Goal: Transaction & Acquisition: Purchase product/service

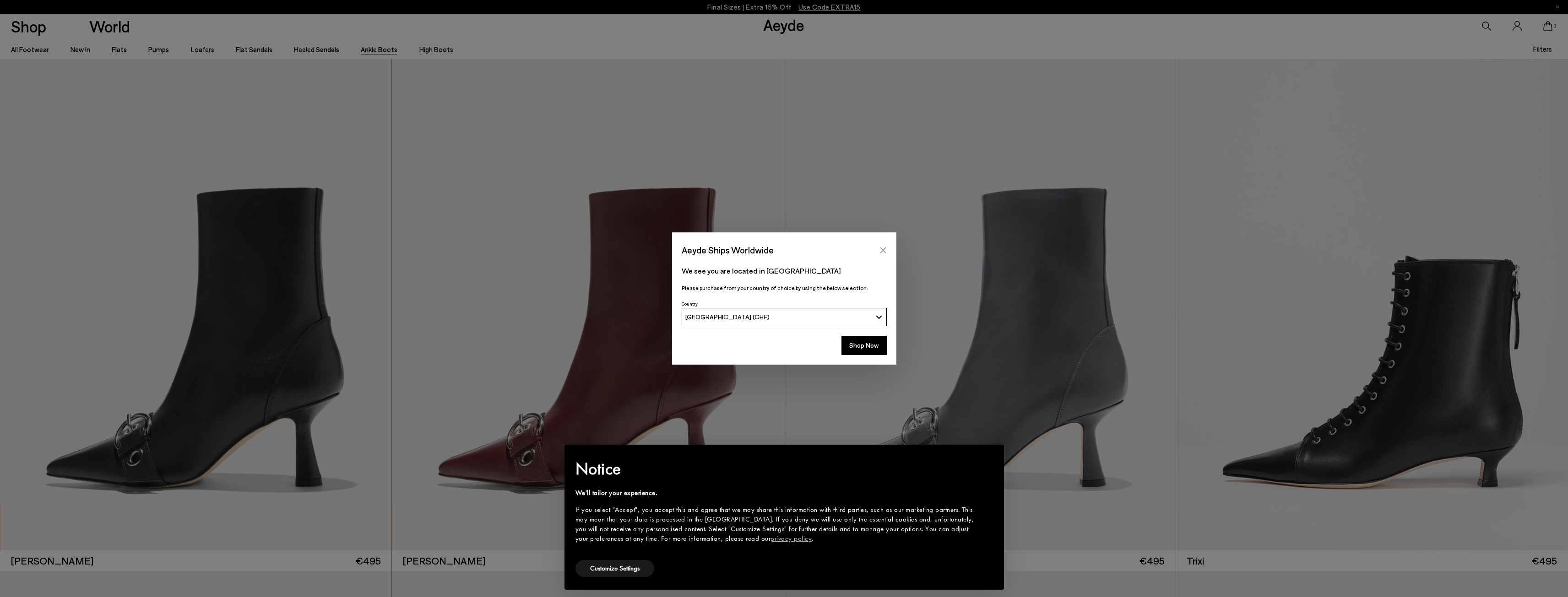
click at [885, 246] on icon "Close" at bounding box center [883, 250] width 8 height 8
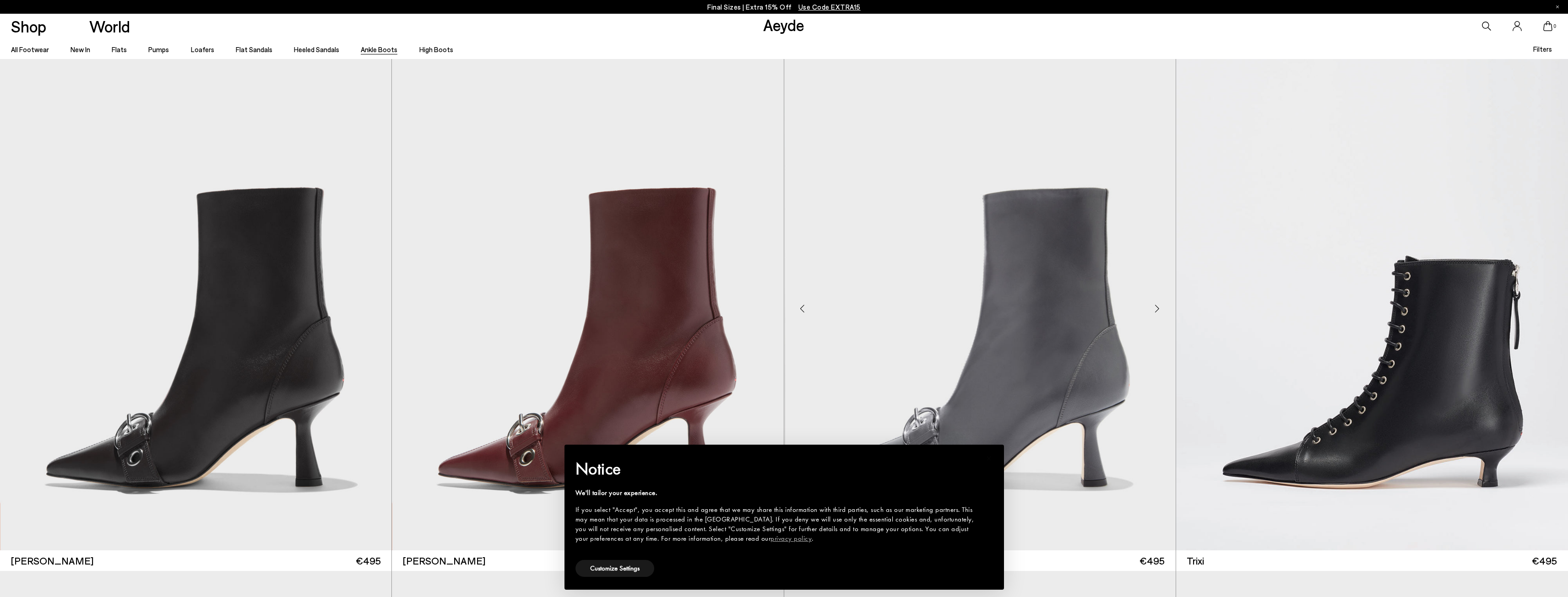
click at [861, 246] on img "1 / 6" at bounding box center [981, 305] width 392 height 491
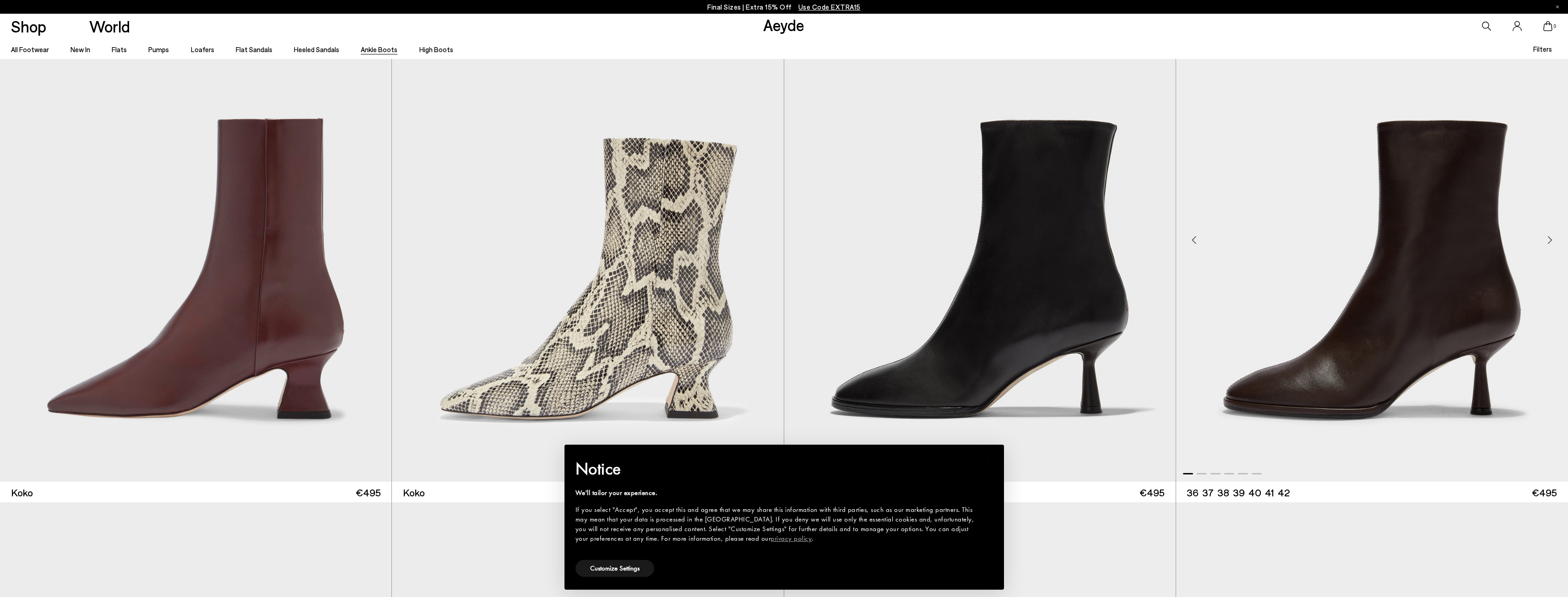
scroll to position [1143, 0]
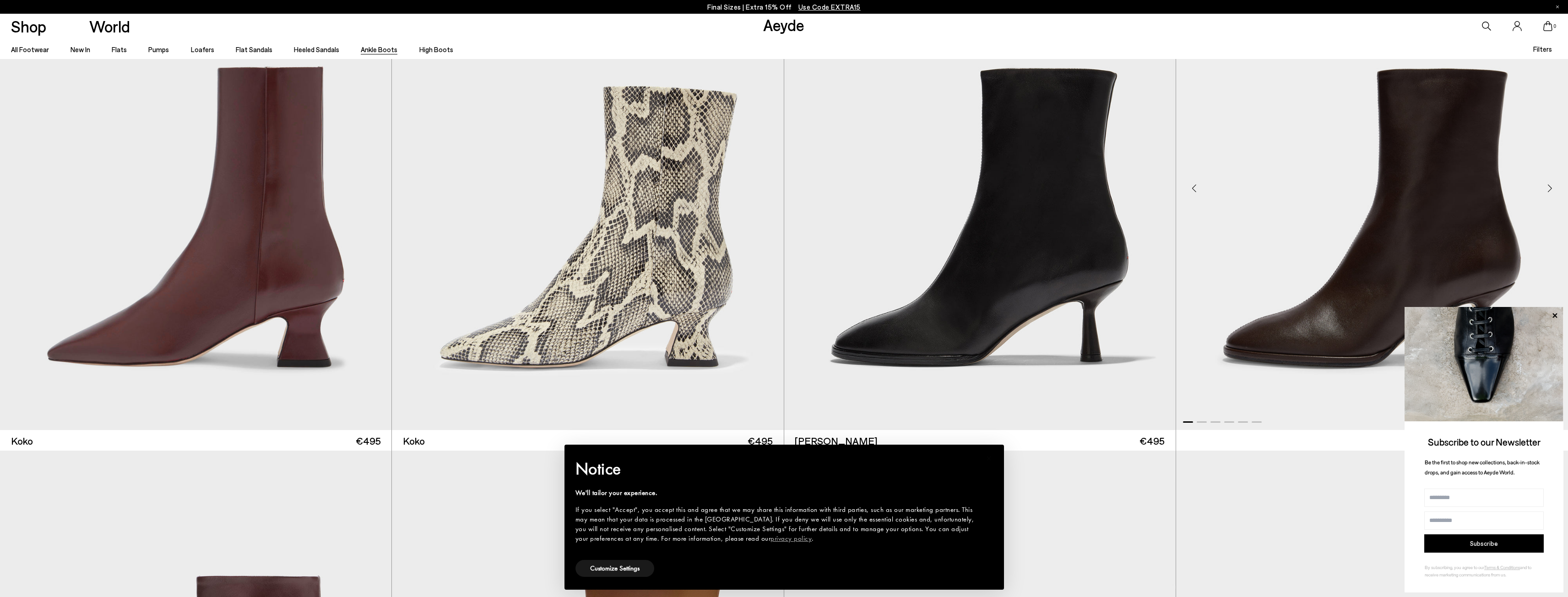
click at [1553, 315] on icon at bounding box center [1555, 316] width 12 height 12
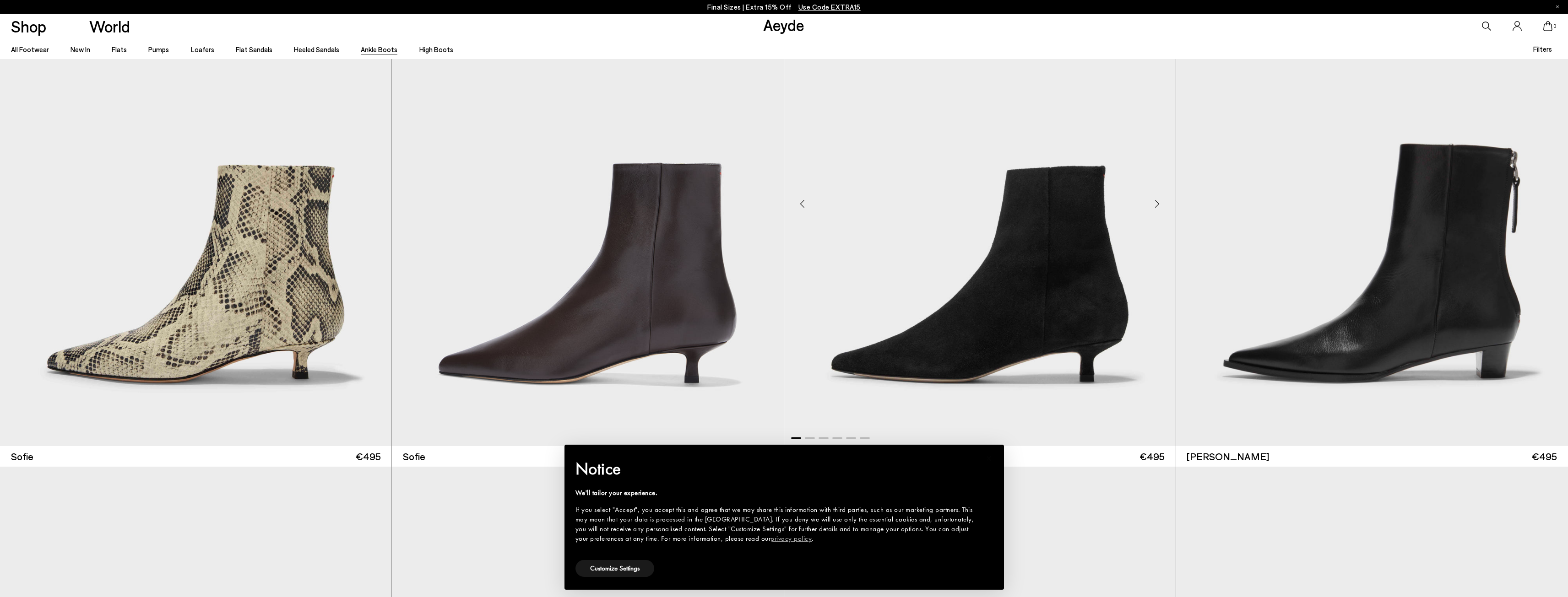
scroll to position [2150, 0]
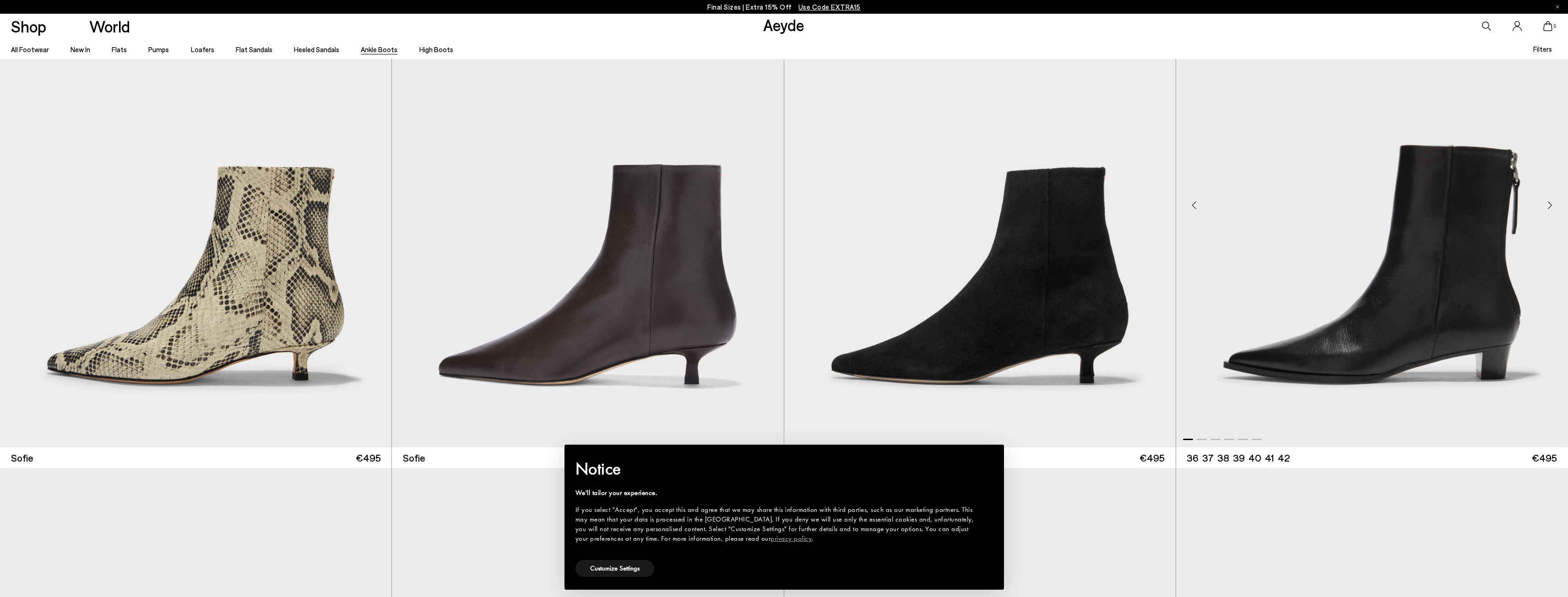
click at [1421, 305] on img "1 / 6" at bounding box center [1372, 202] width 392 height 491
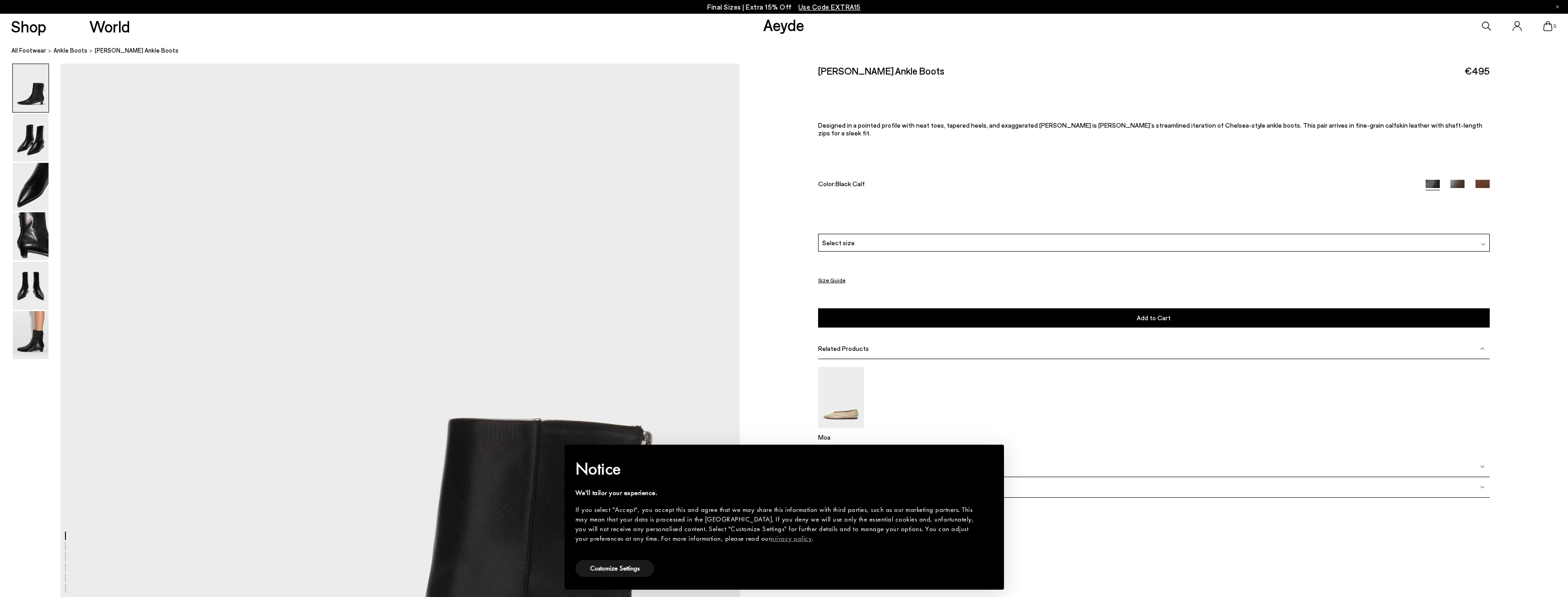
click at [1427, 180] on img at bounding box center [1432, 186] width 14 height 14
click at [1456, 180] on img at bounding box center [1457, 186] width 14 height 14
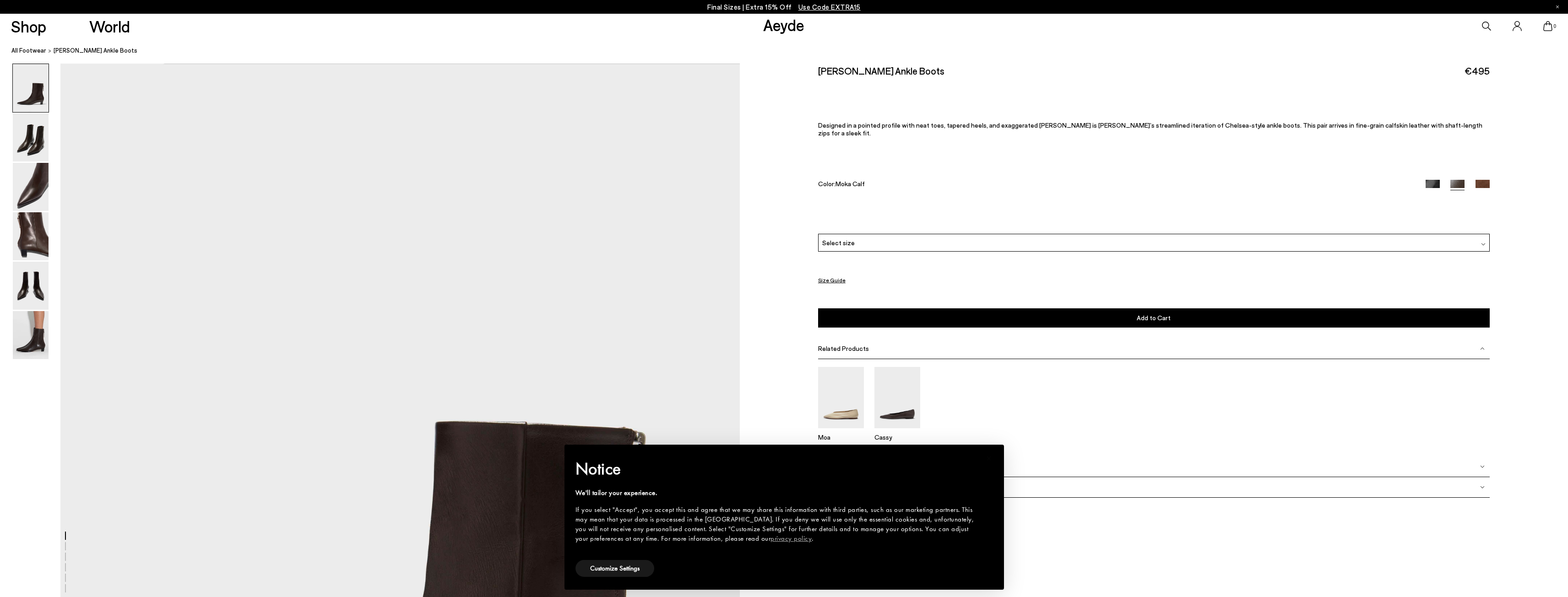
click at [1481, 180] on img at bounding box center [1482, 186] width 14 height 14
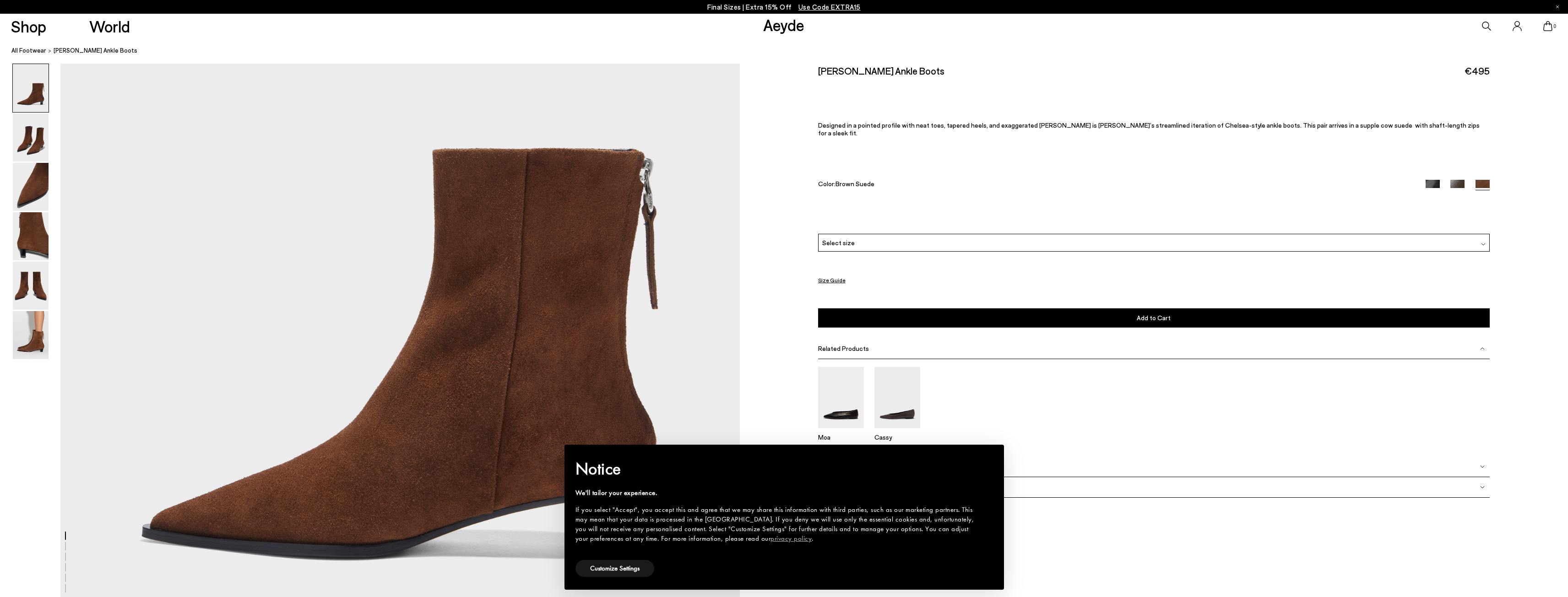
scroll to position [320, 0]
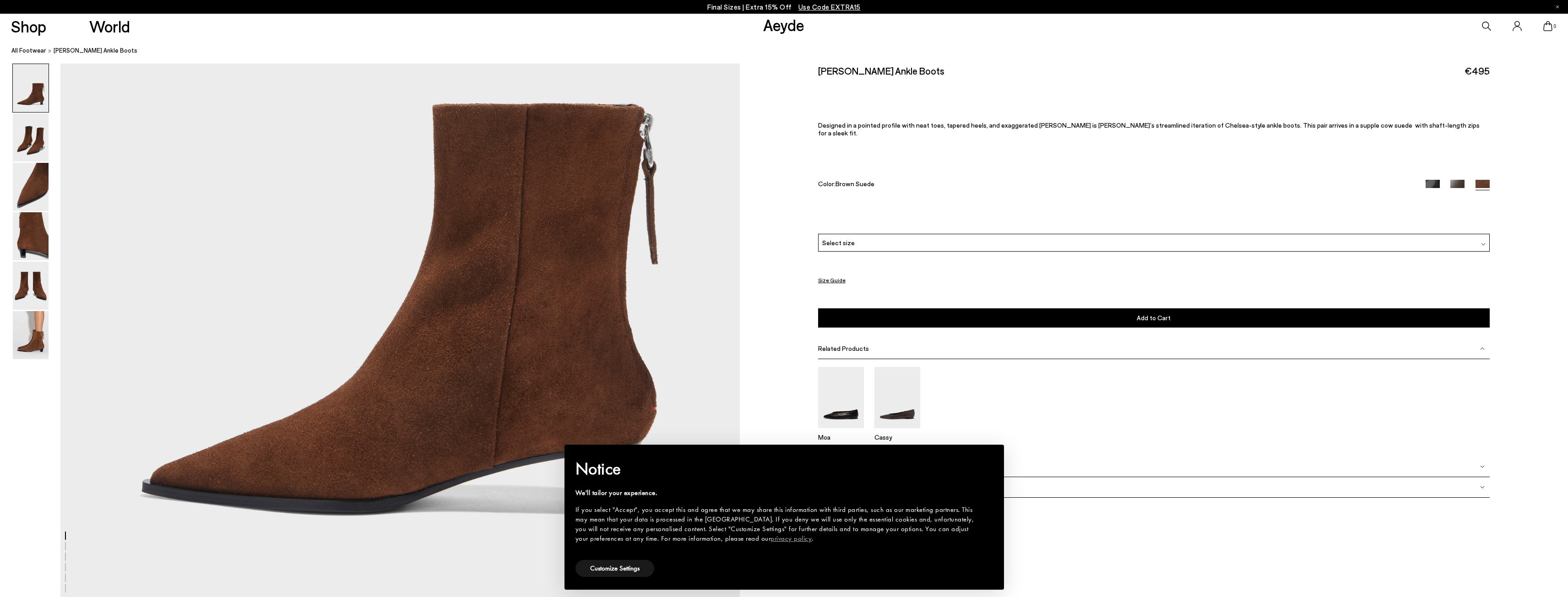
click at [1455, 180] on img at bounding box center [1457, 186] width 14 height 14
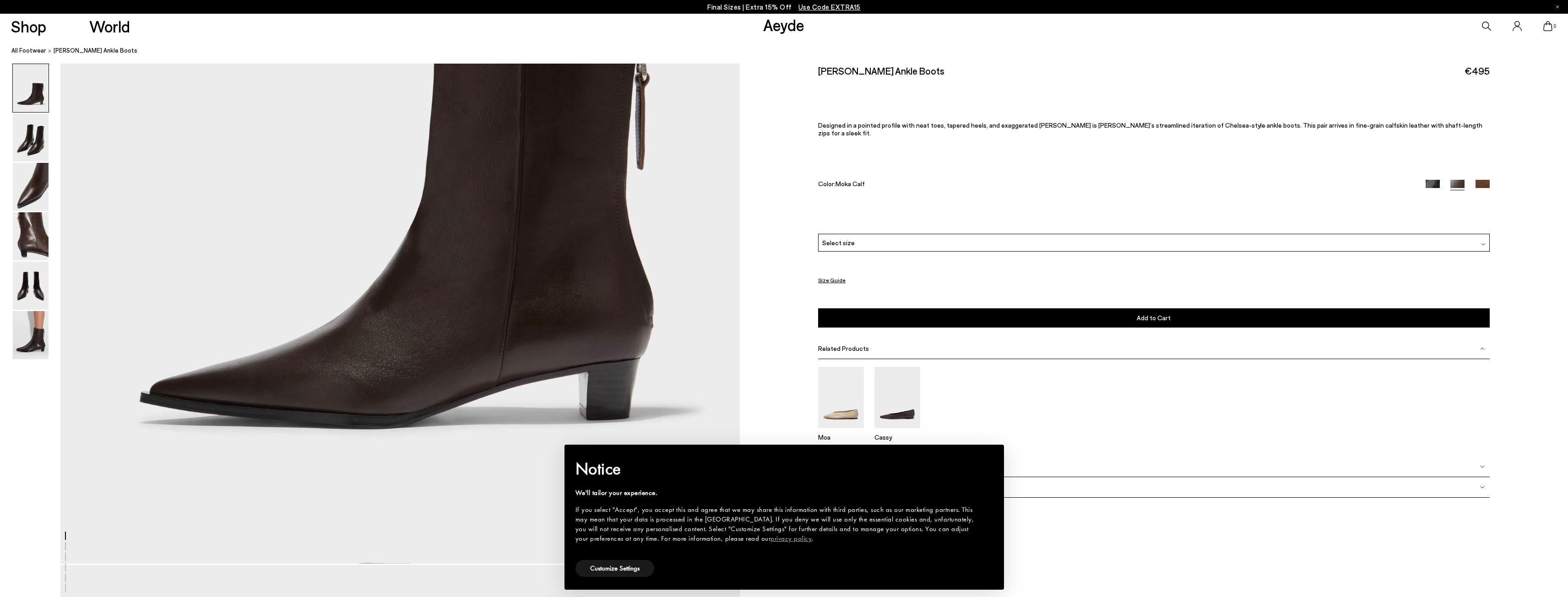
scroll to position [412, 0]
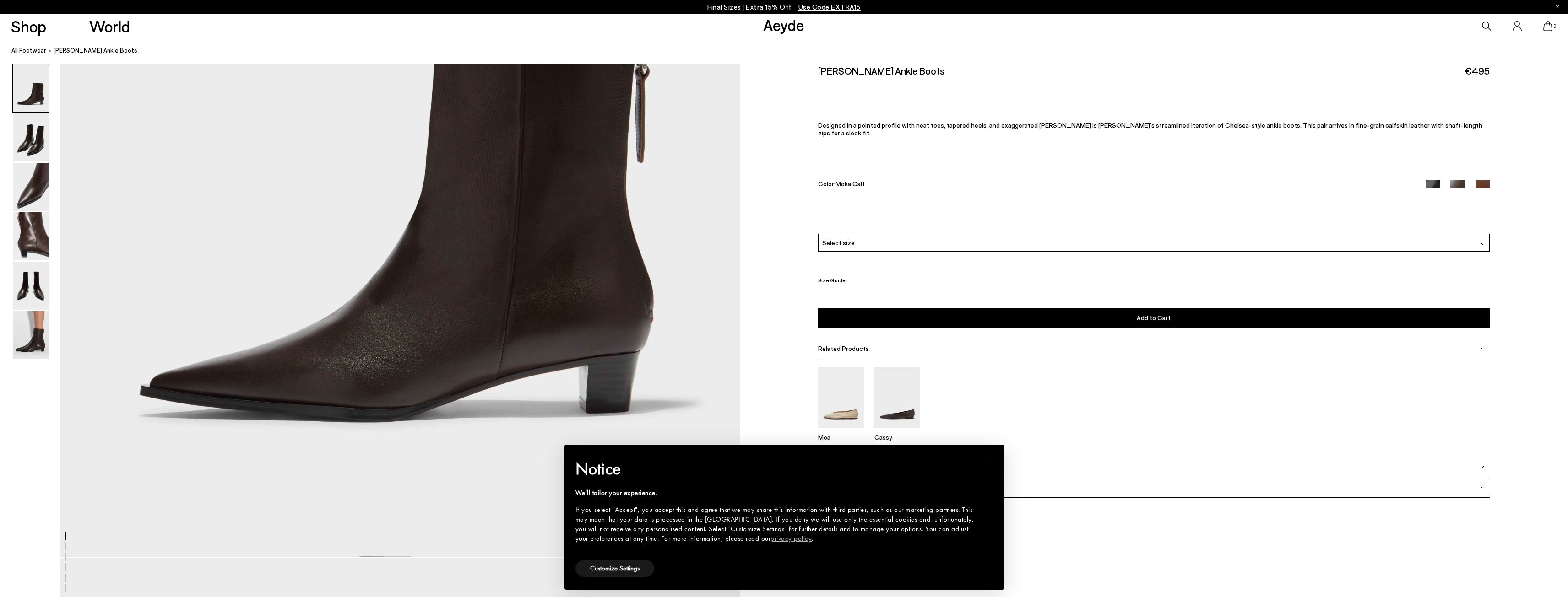
click at [1434, 180] on img at bounding box center [1432, 186] width 14 height 14
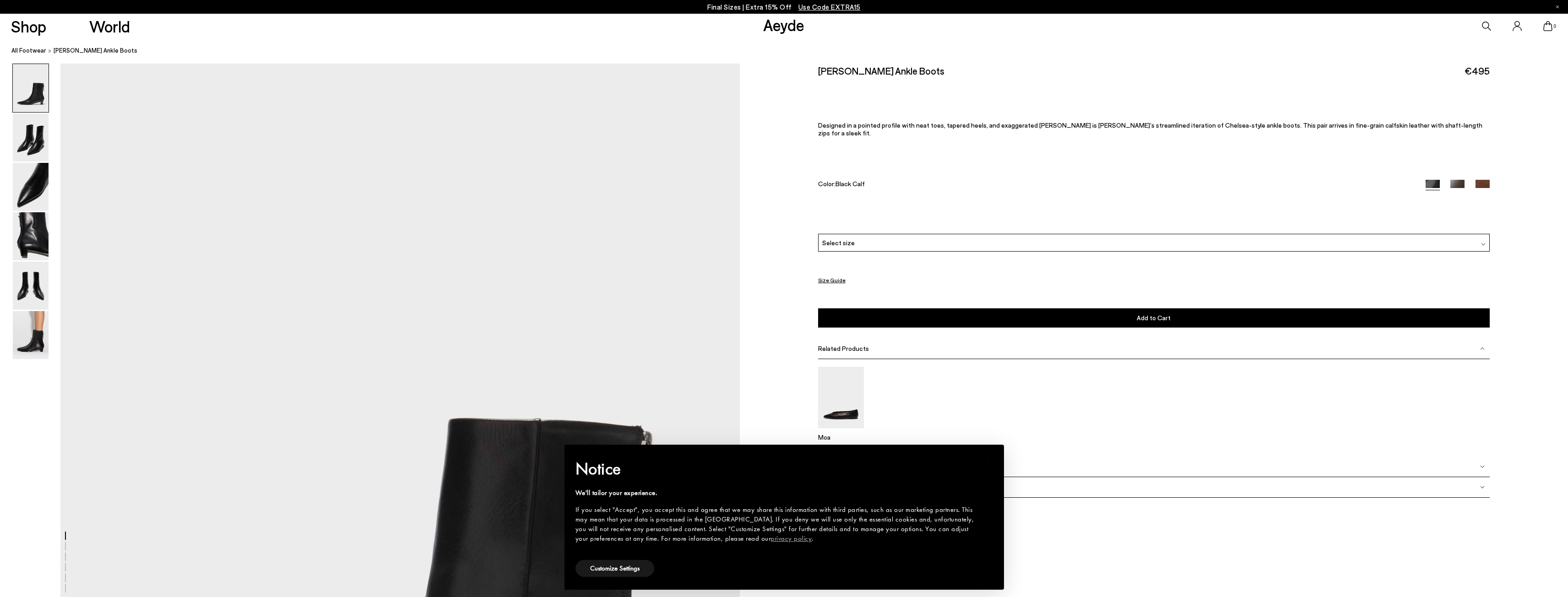
click at [1482, 242] on img at bounding box center [1484, 244] width 5 height 5
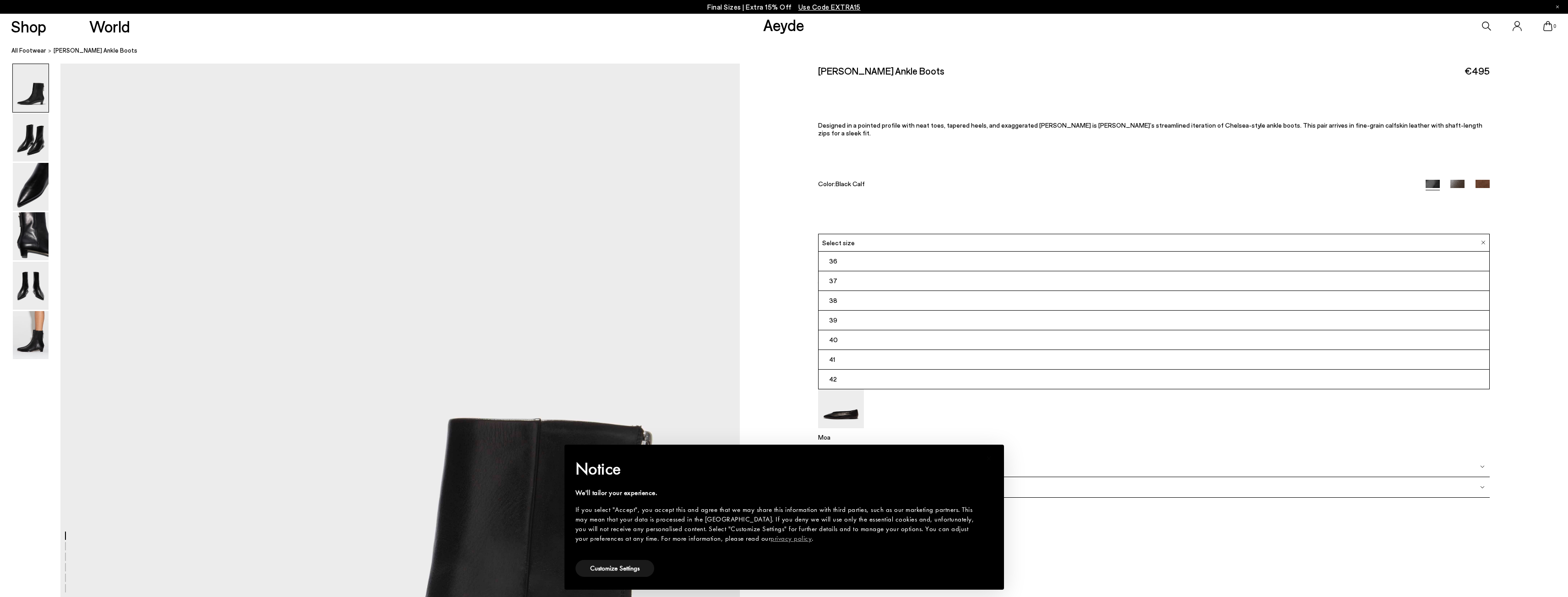
click at [865, 255] on li "36" at bounding box center [1153, 262] width 670 height 20
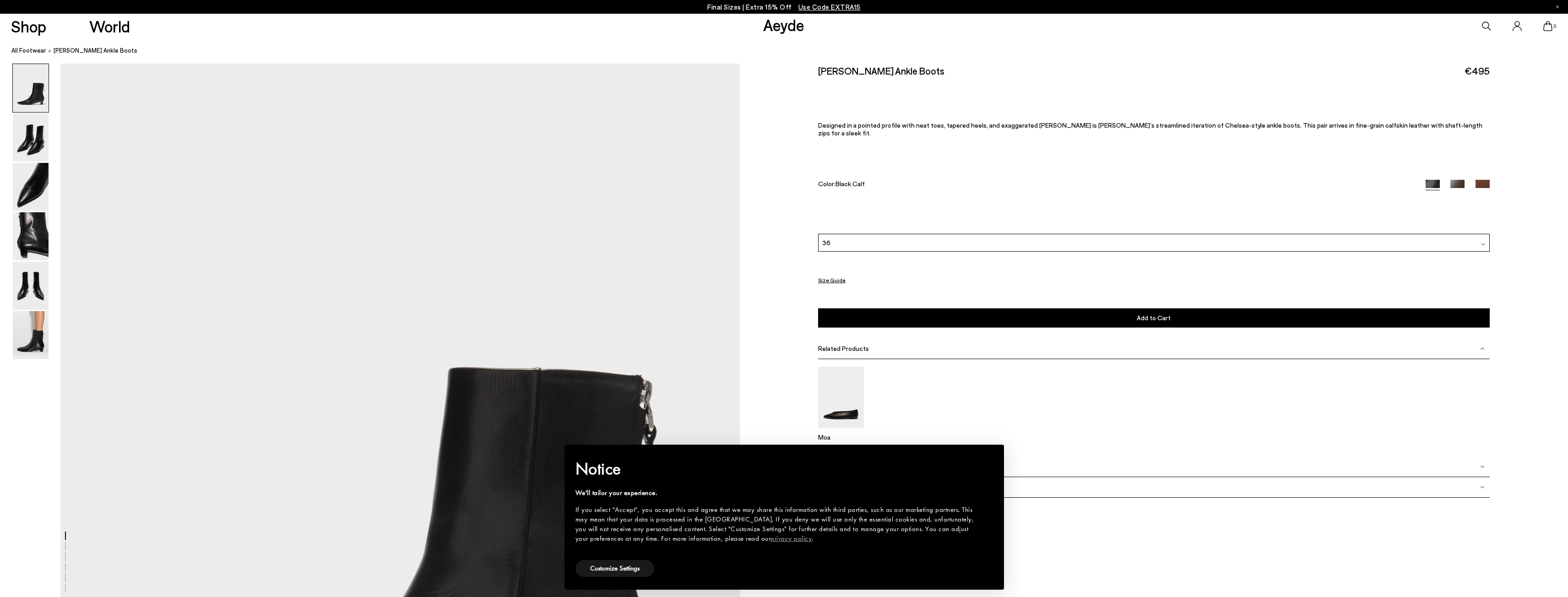
scroll to position [137, 0]
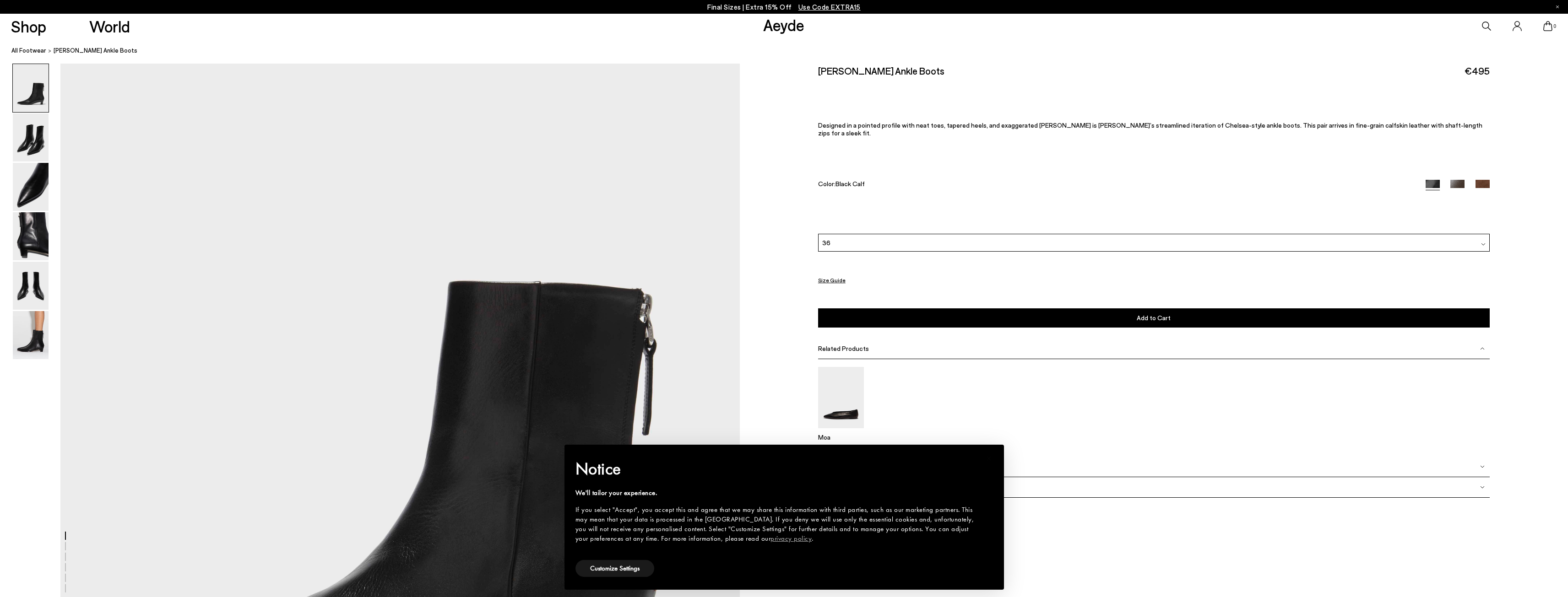
click at [1156, 314] on span "Add to Cart" at bounding box center [1153, 318] width 34 height 8
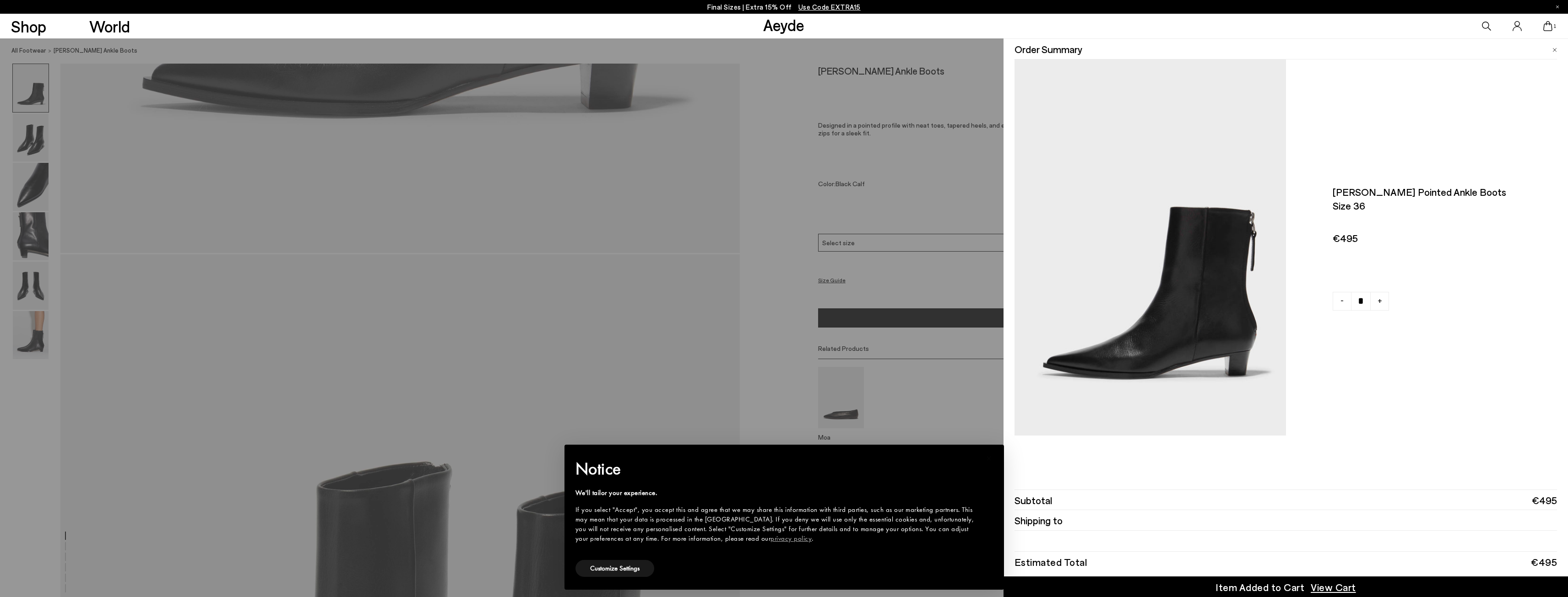
scroll to position [732, 0]
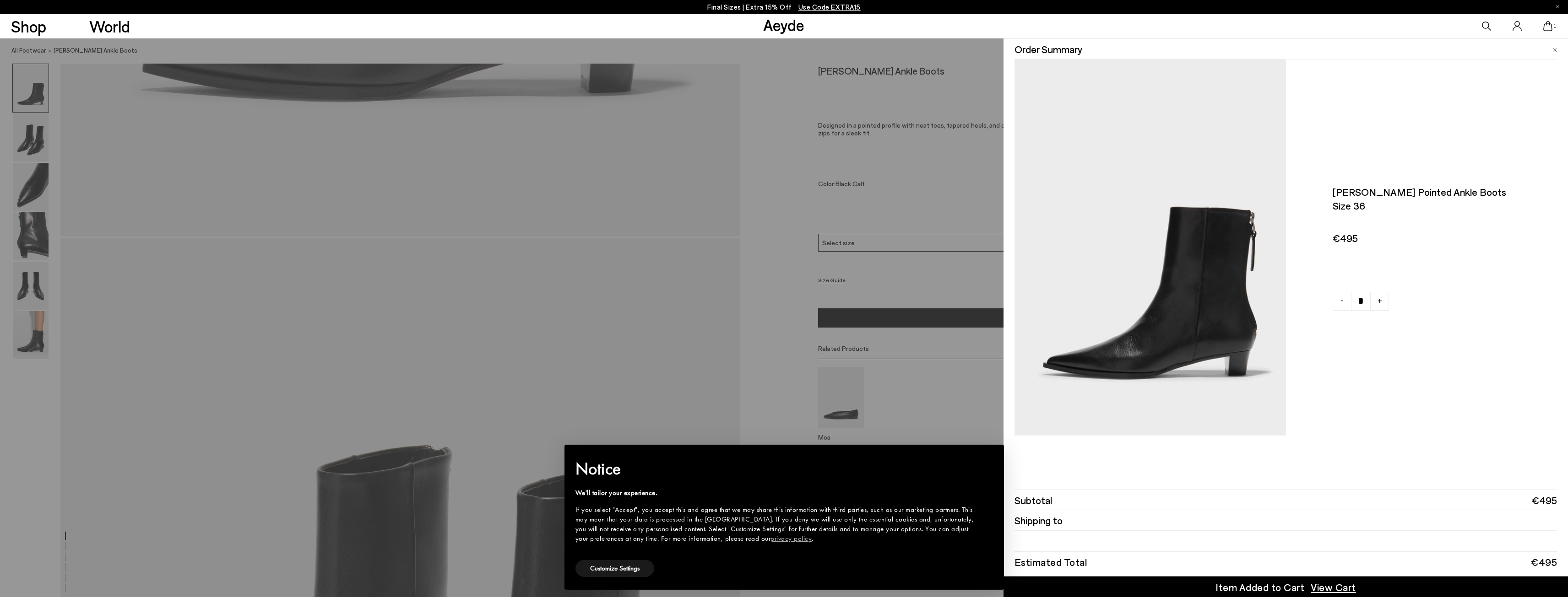
drag, startPoint x: 1517, startPoint y: 378, endPoint x: 1523, endPoint y: 372, distance: 8.5
click at [1520, 373] on div "Harriet pointed ankle boots Size 36 €495 - +" at bounding box center [1285, 248] width 543 height 376
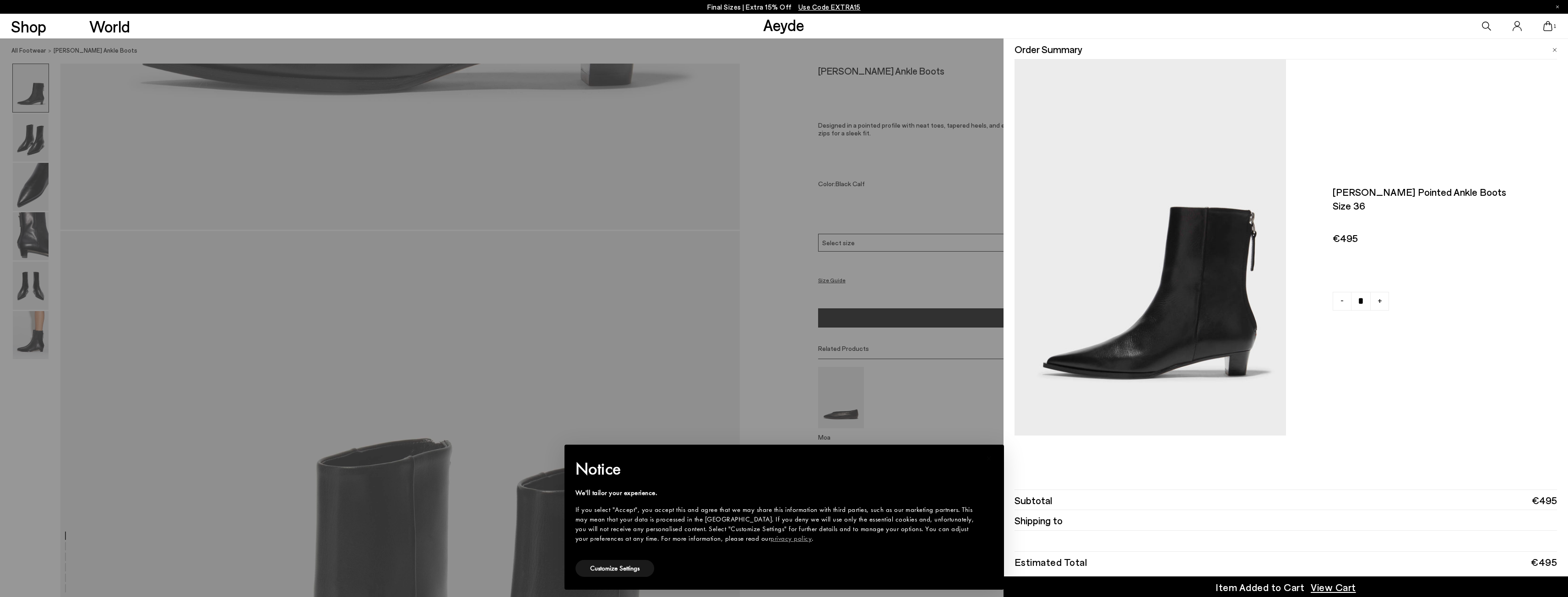
scroll to position [915, 0]
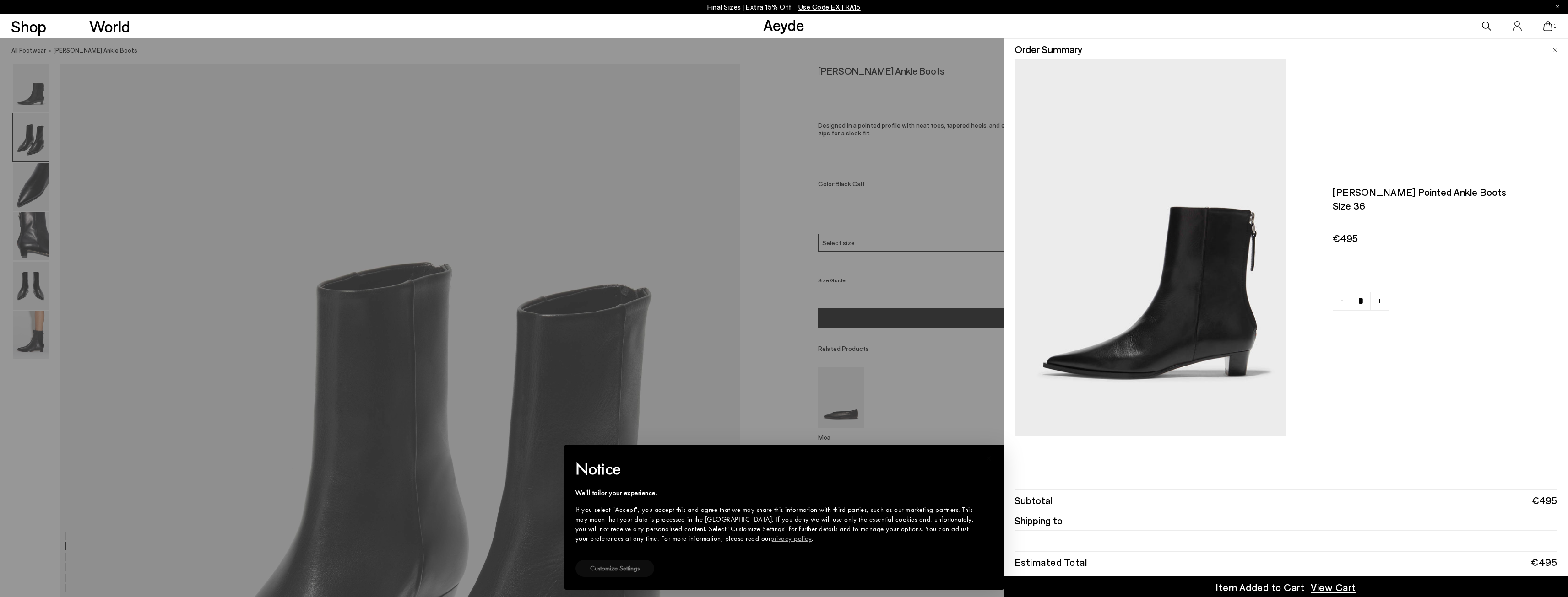
click at [629, 570] on button "Customize Settings" at bounding box center [614, 569] width 79 height 17
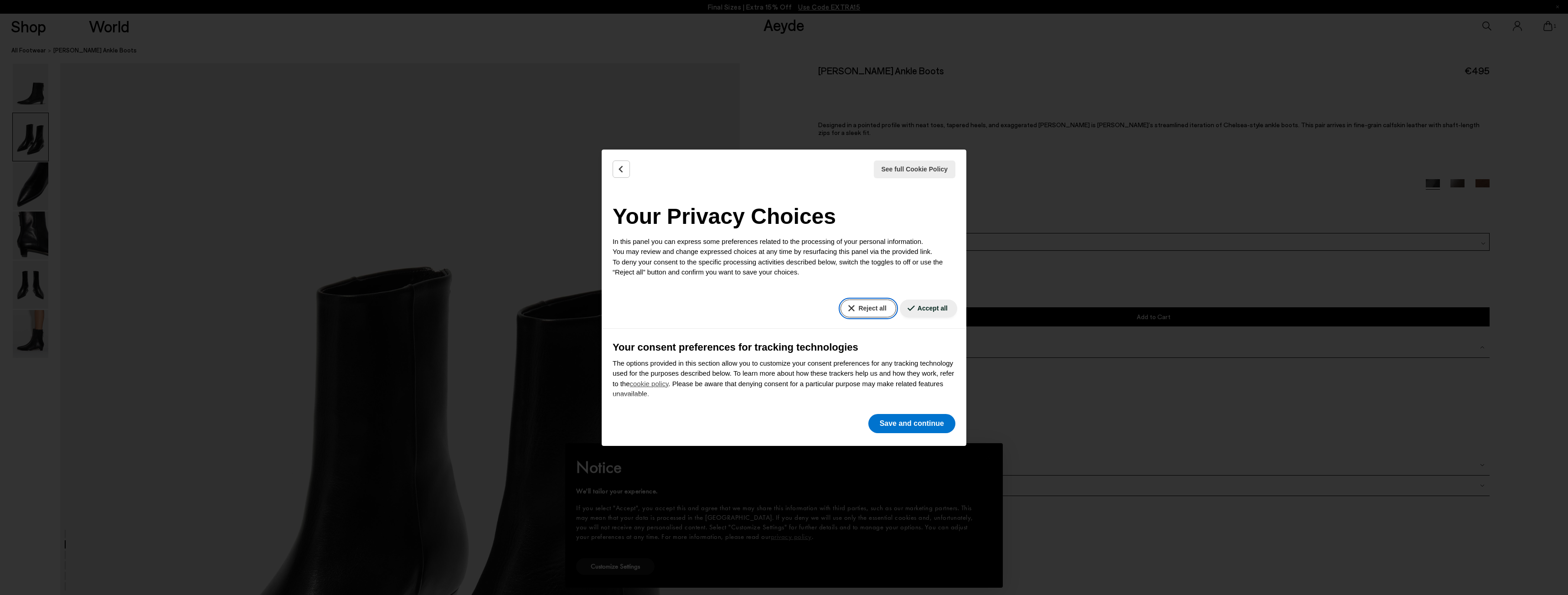
click at [862, 309] on button "Reject all" at bounding box center [868, 308] width 55 height 18
click at [840, 307] on button "Reject all" at bounding box center [868, 308] width 55 height 18
drag, startPoint x: 1180, startPoint y: 520, endPoint x: 1174, endPoint y: 520, distance: 6.0
click at [1182, 530] on div "See full Cookie Policy Cookie Policy Your Privacy Choices In this panel you can…" at bounding box center [784, 298] width 1568 height 595
click at [622, 166] on icon "Back" at bounding box center [622, 169] width 9 height 9
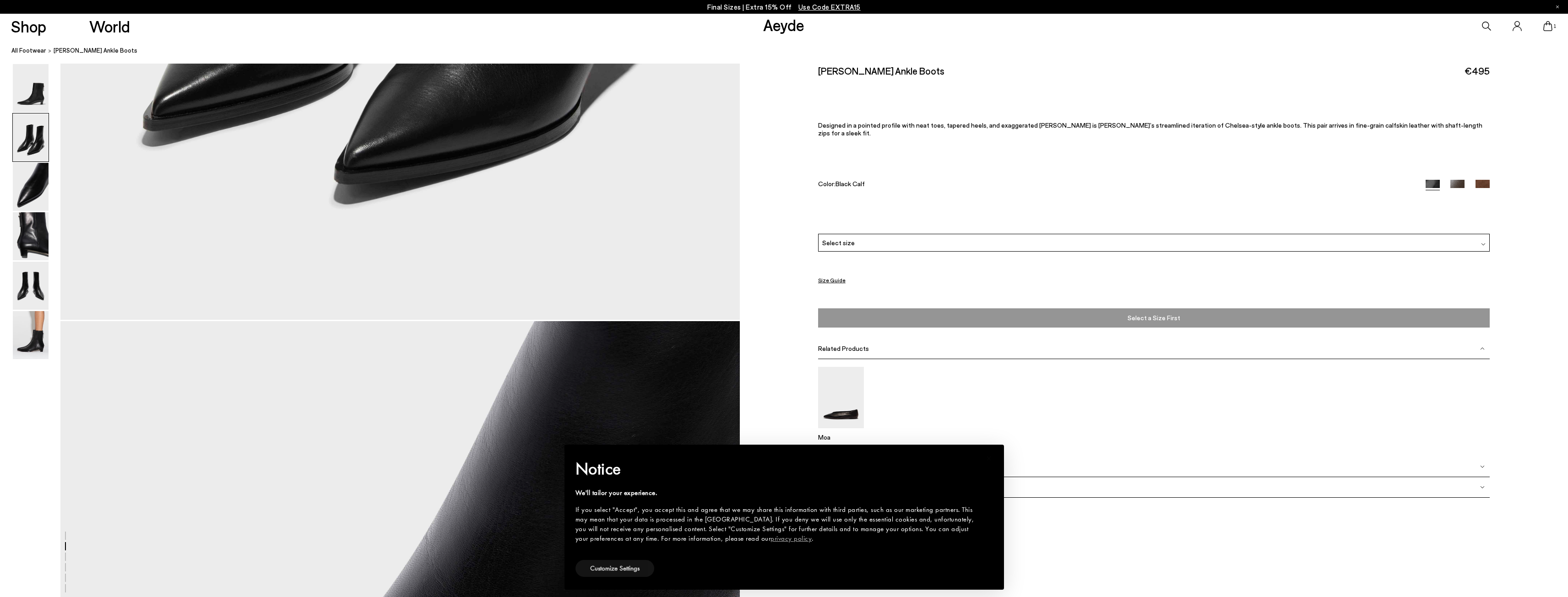
scroll to position [1555, 0]
click at [1123, 311] on span "Select a Size First" at bounding box center [1153, 318] width 666 height 14
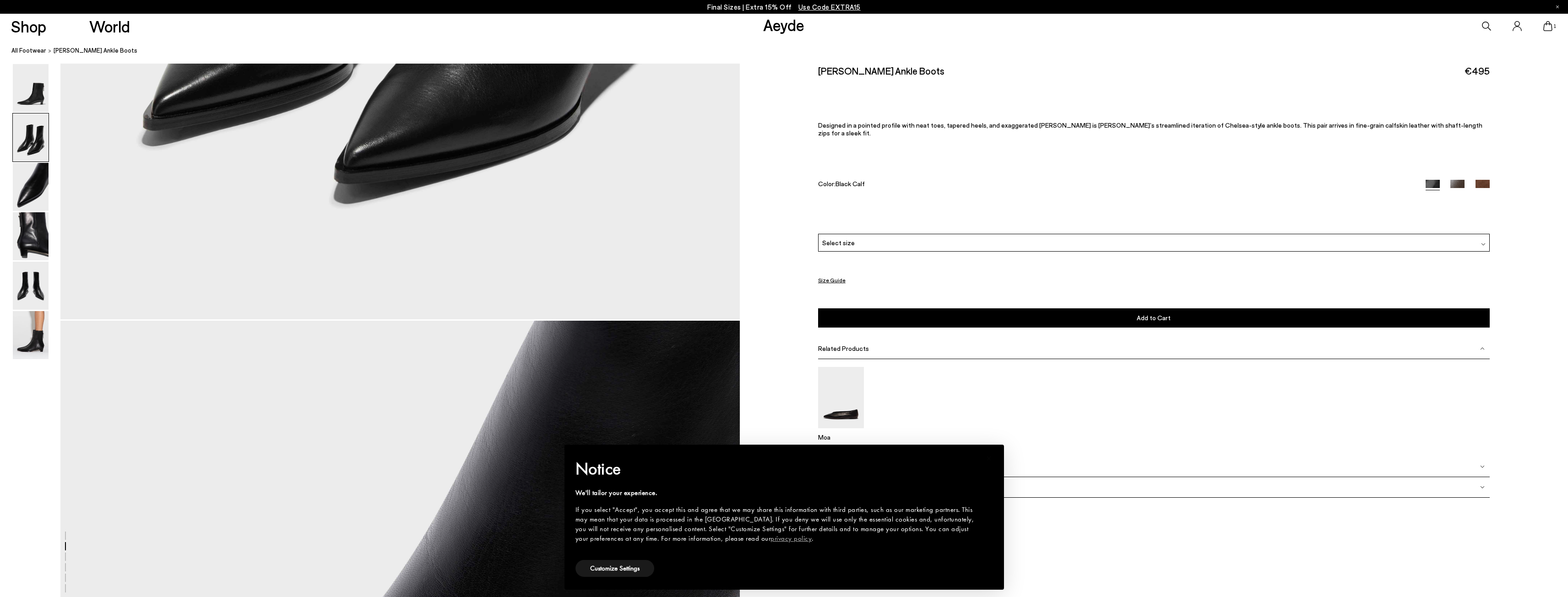
click at [1481, 242] on img at bounding box center [1484, 244] width 5 height 5
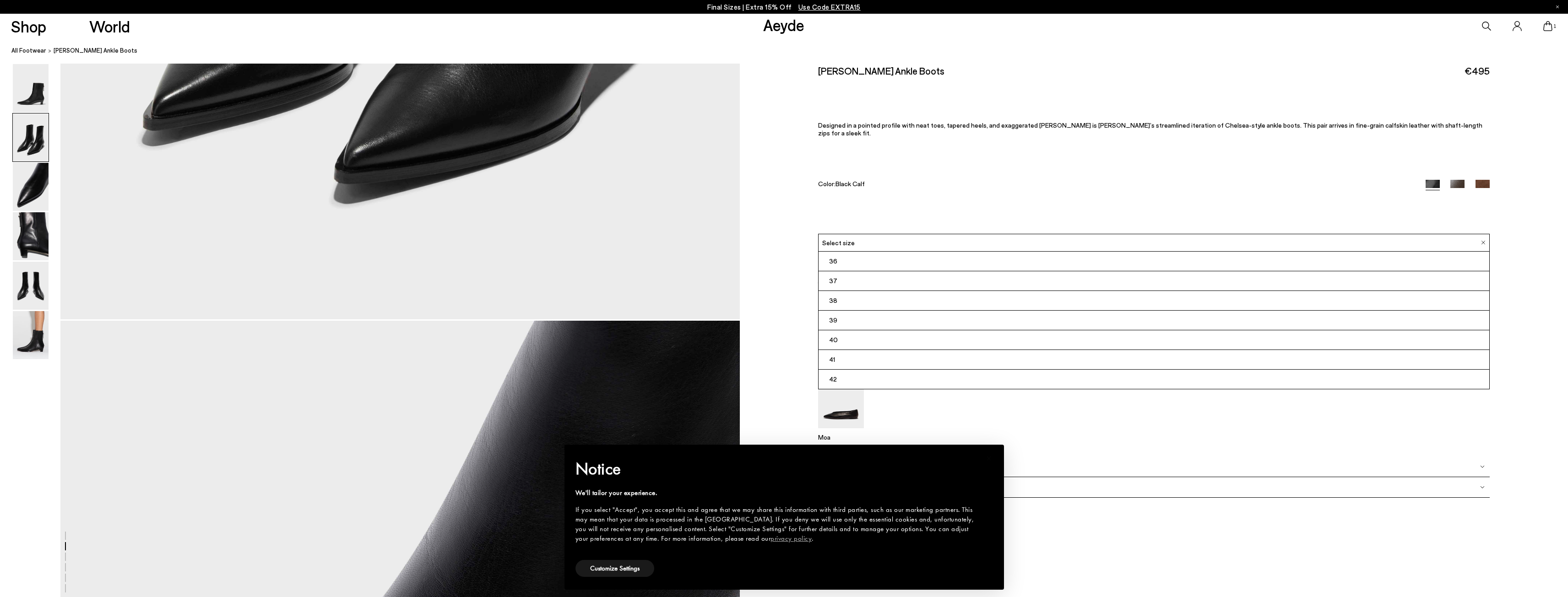
click at [863, 256] on li "36" at bounding box center [1153, 262] width 670 height 20
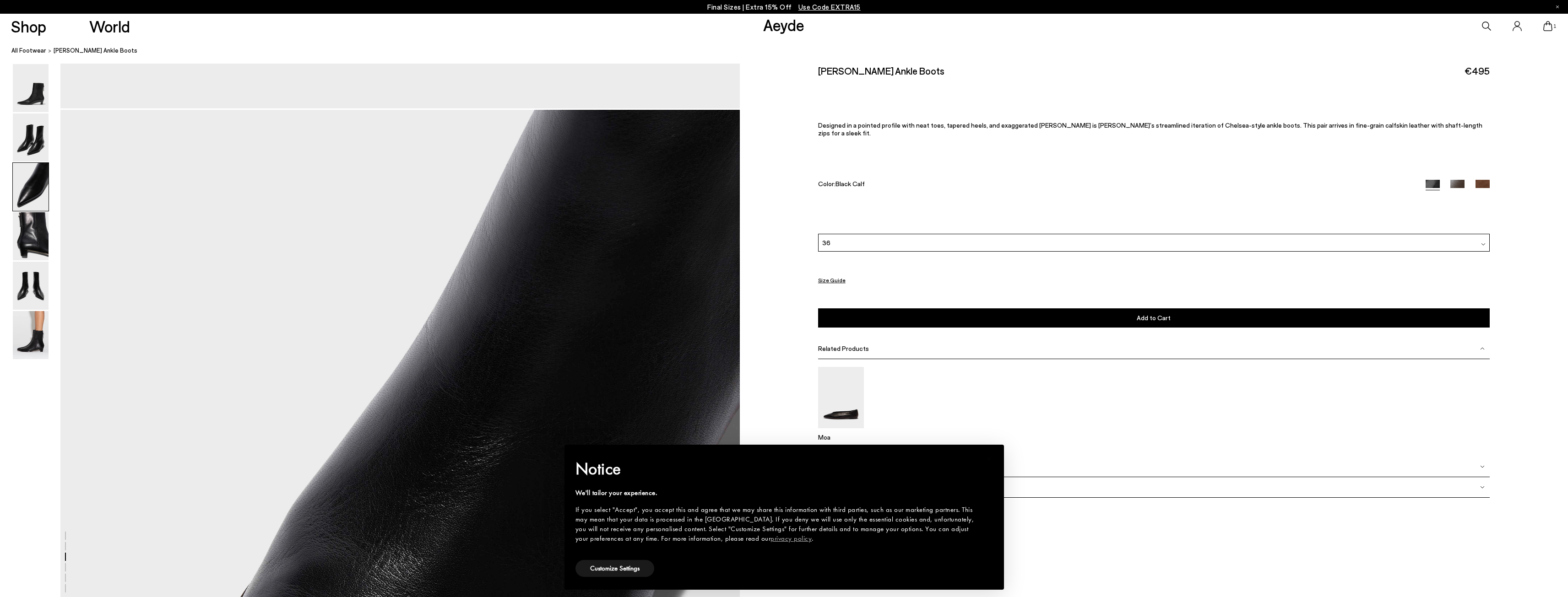
scroll to position [1875, 0]
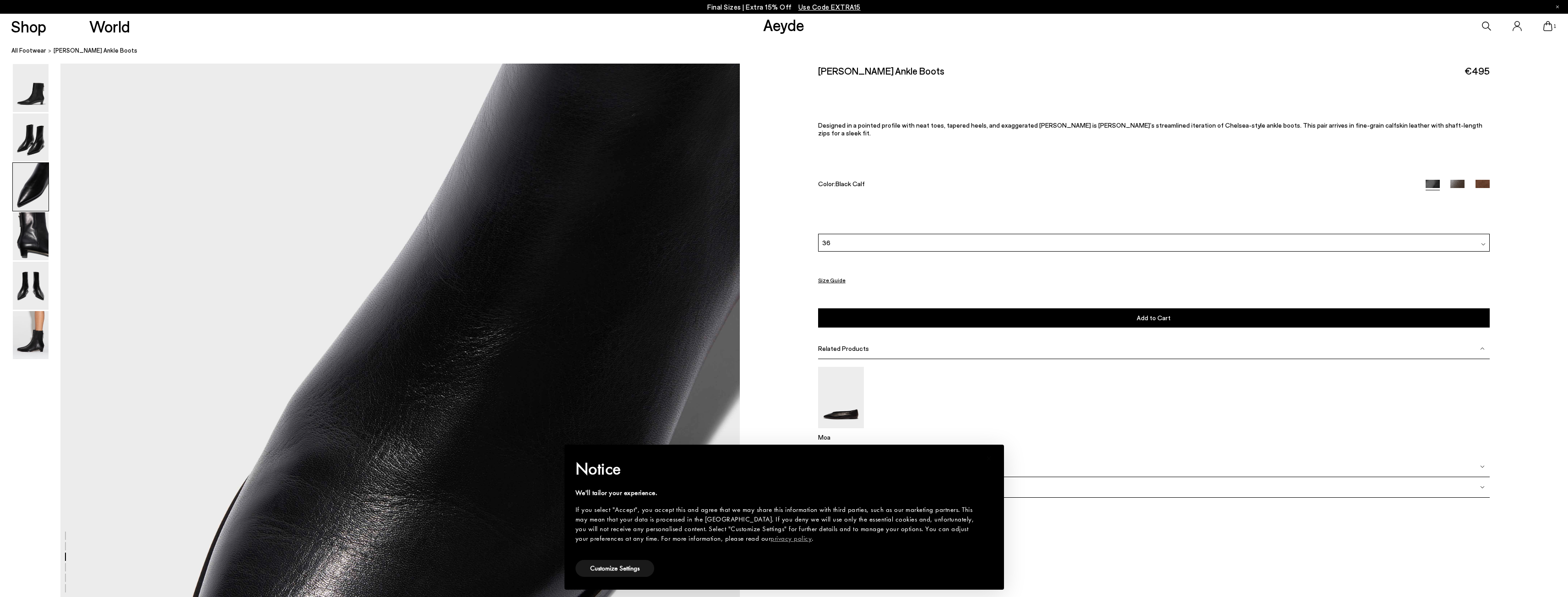
drag, startPoint x: 1241, startPoint y: 572, endPoint x: 1248, endPoint y: 562, distance: 12.2
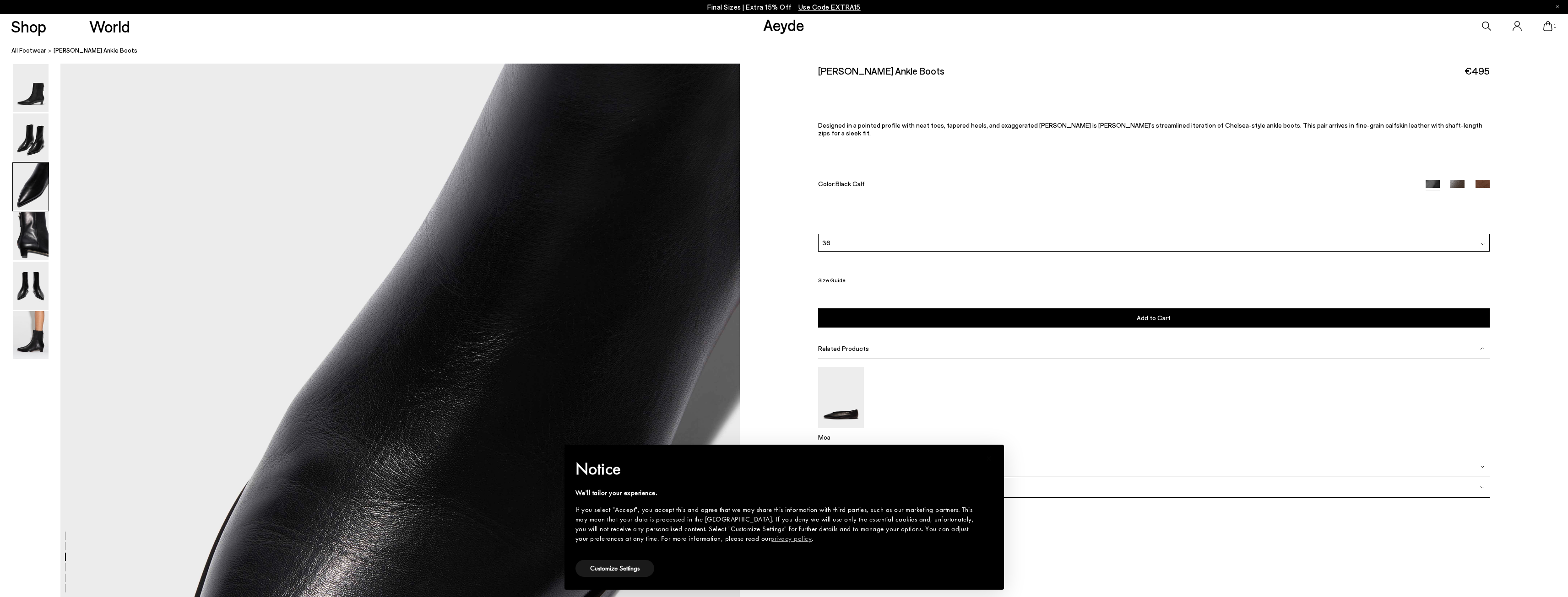
drag, startPoint x: 902, startPoint y: 455, endPoint x: 663, endPoint y: 451, distance: 239.0
click at [676, 450] on div "× Notice We'll tailor your experience. If you select "Accept", you accept this …" at bounding box center [784, 516] width 432 height 137
click at [620, 565] on button "Customize Settings" at bounding box center [614, 569] width 79 height 17
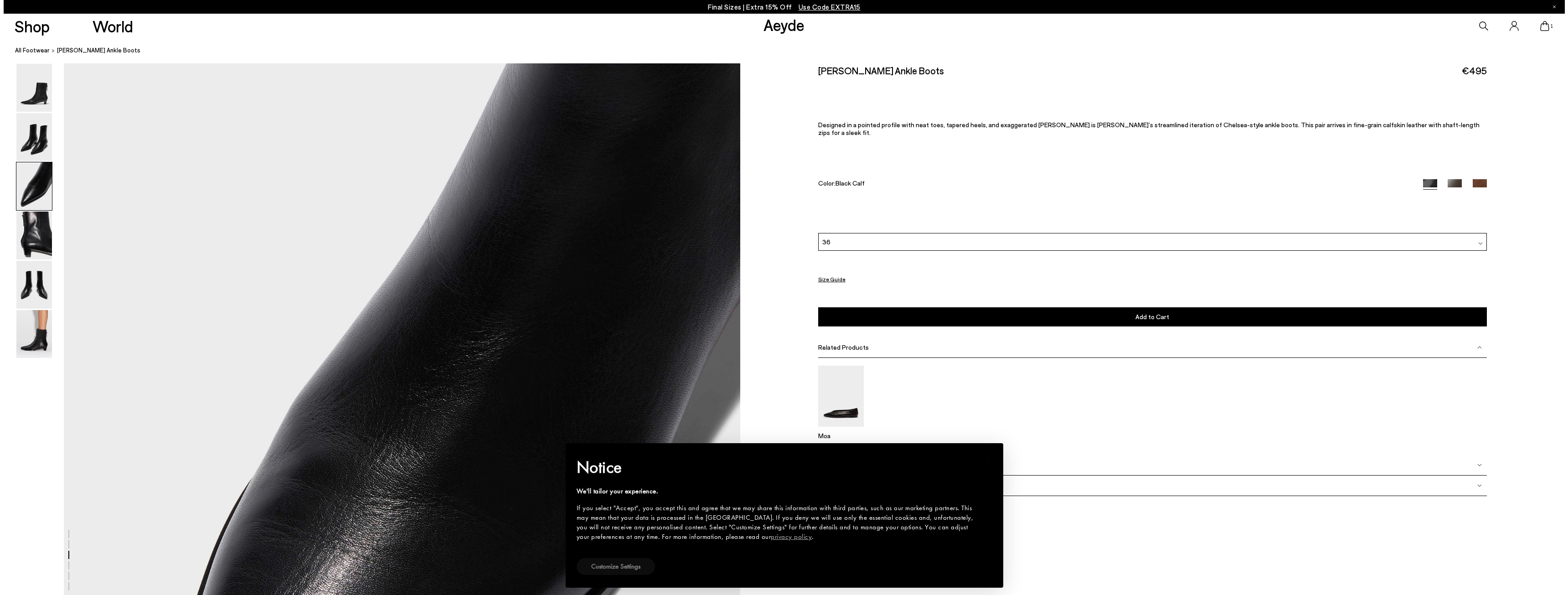
scroll to position [1869, 0]
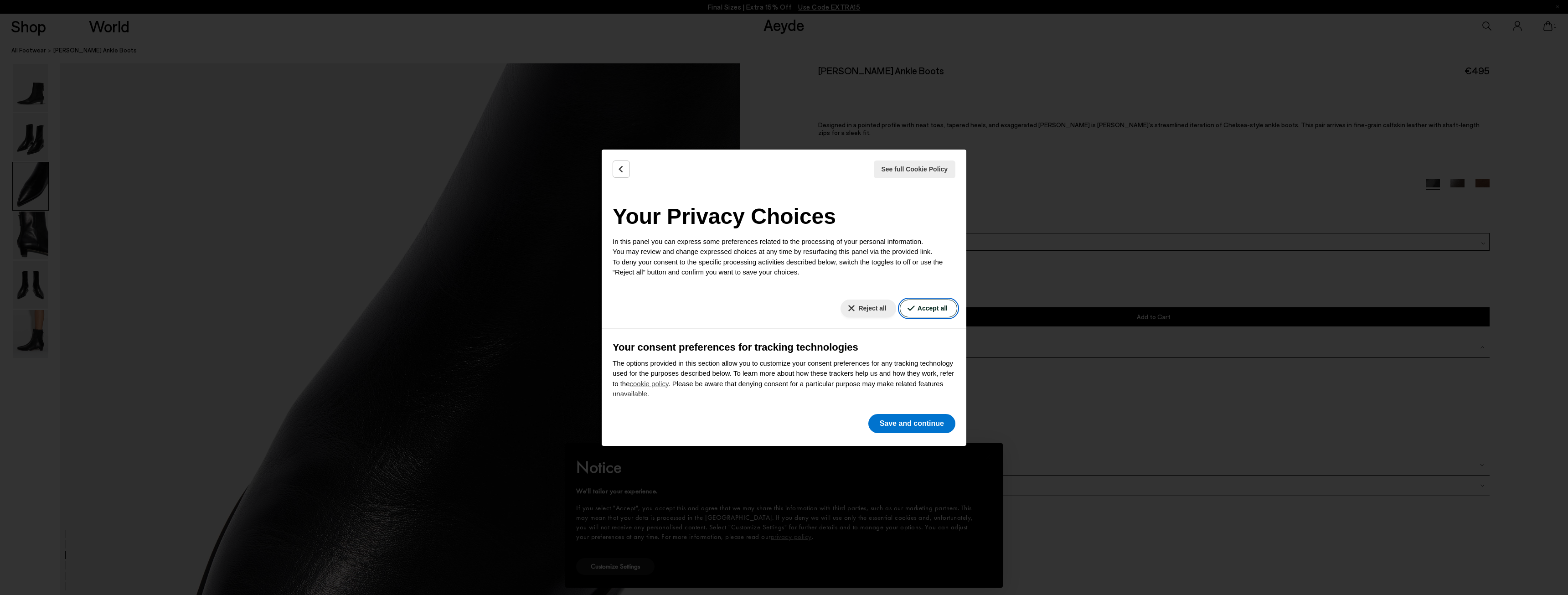
click at [929, 307] on button "Accept all" at bounding box center [928, 308] width 57 height 18
click at [914, 419] on button "Save and continue" at bounding box center [912, 423] width 87 height 19
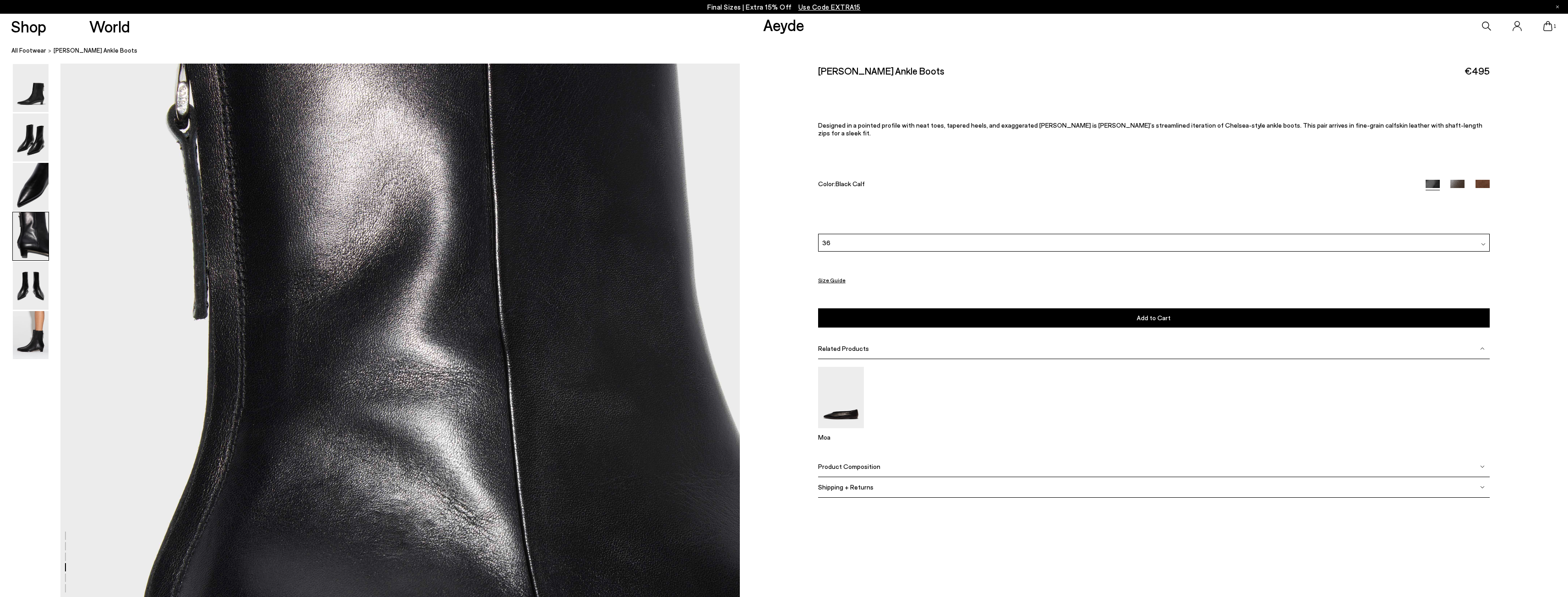
scroll to position [2557, 0]
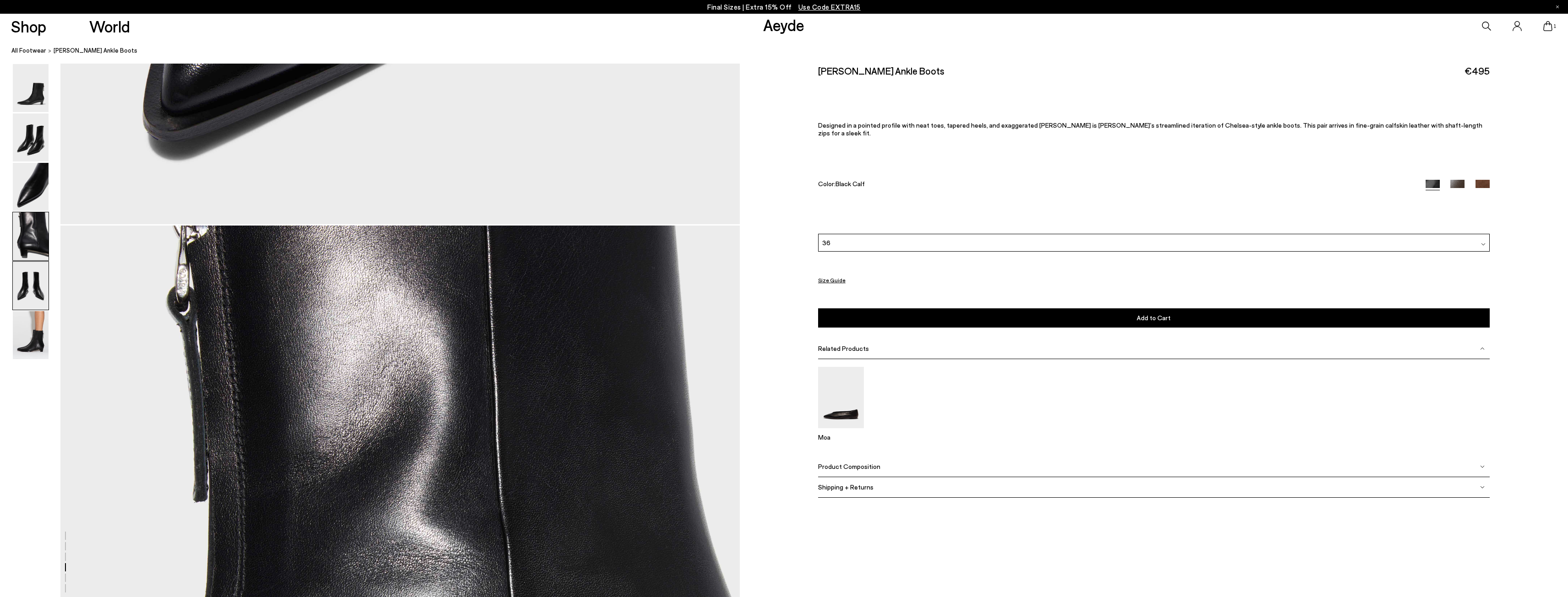
click at [30, 287] on img at bounding box center [31, 285] width 36 height 48
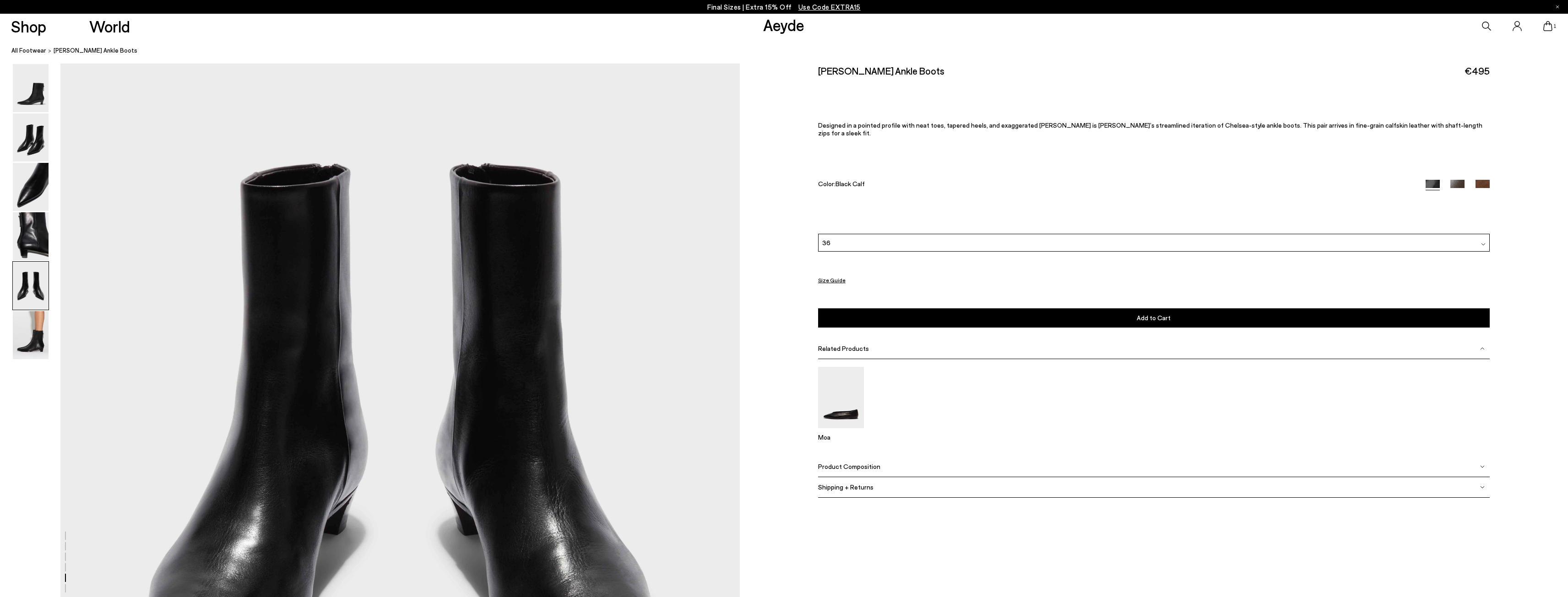
scroll to position [3809, 0]
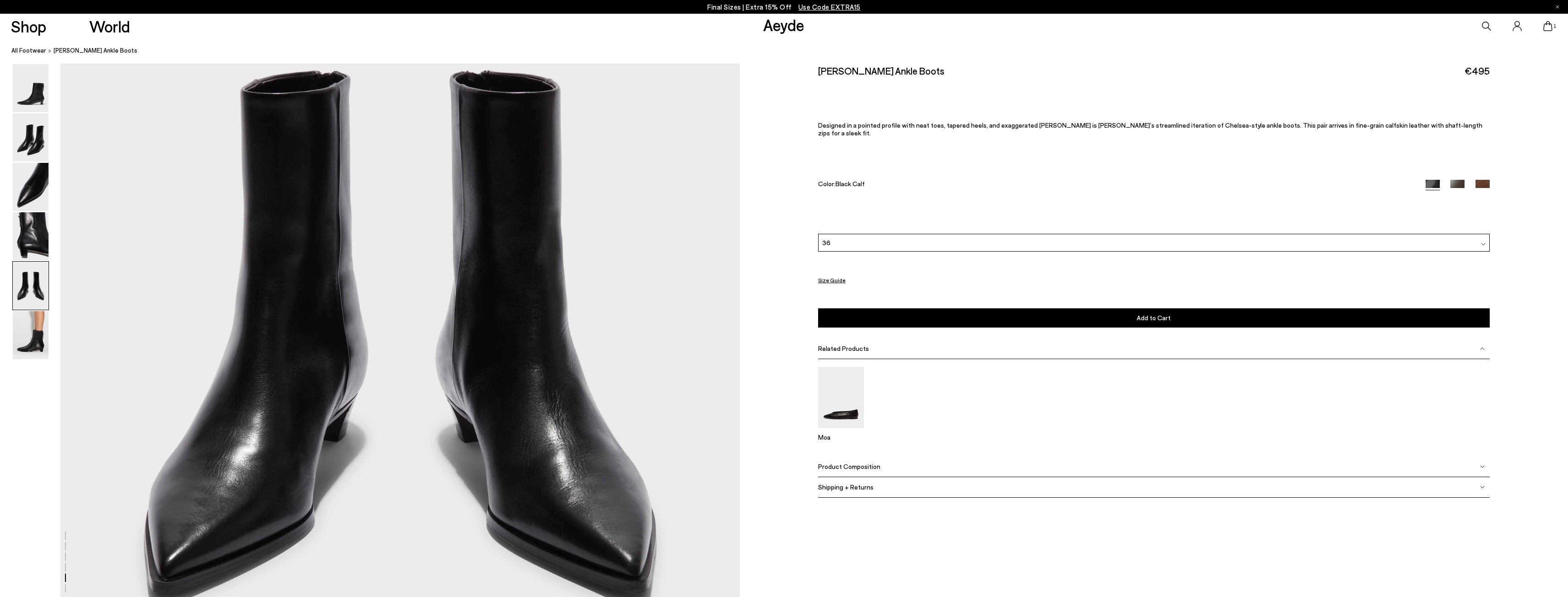
click at [1166, 314] on span "Add to Cart" at bounding box center [1153, 318] width 34 height 8
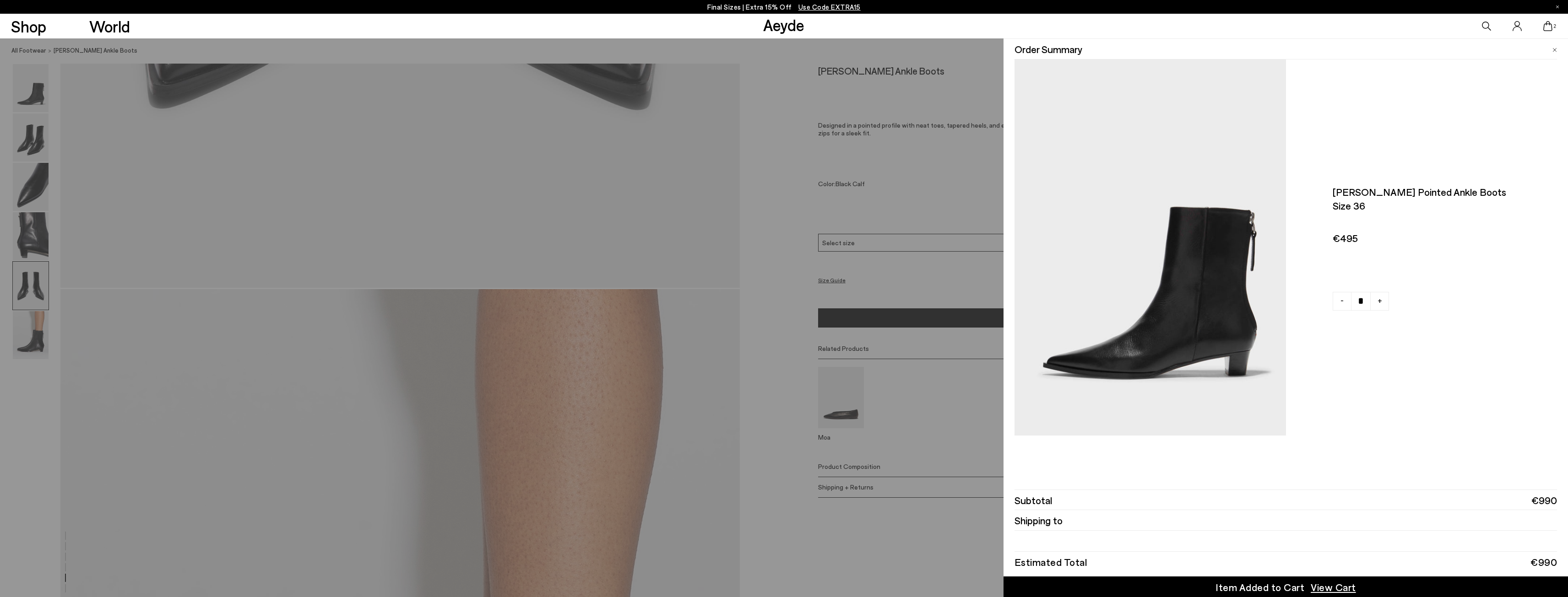
scroll to position [4449, 0]
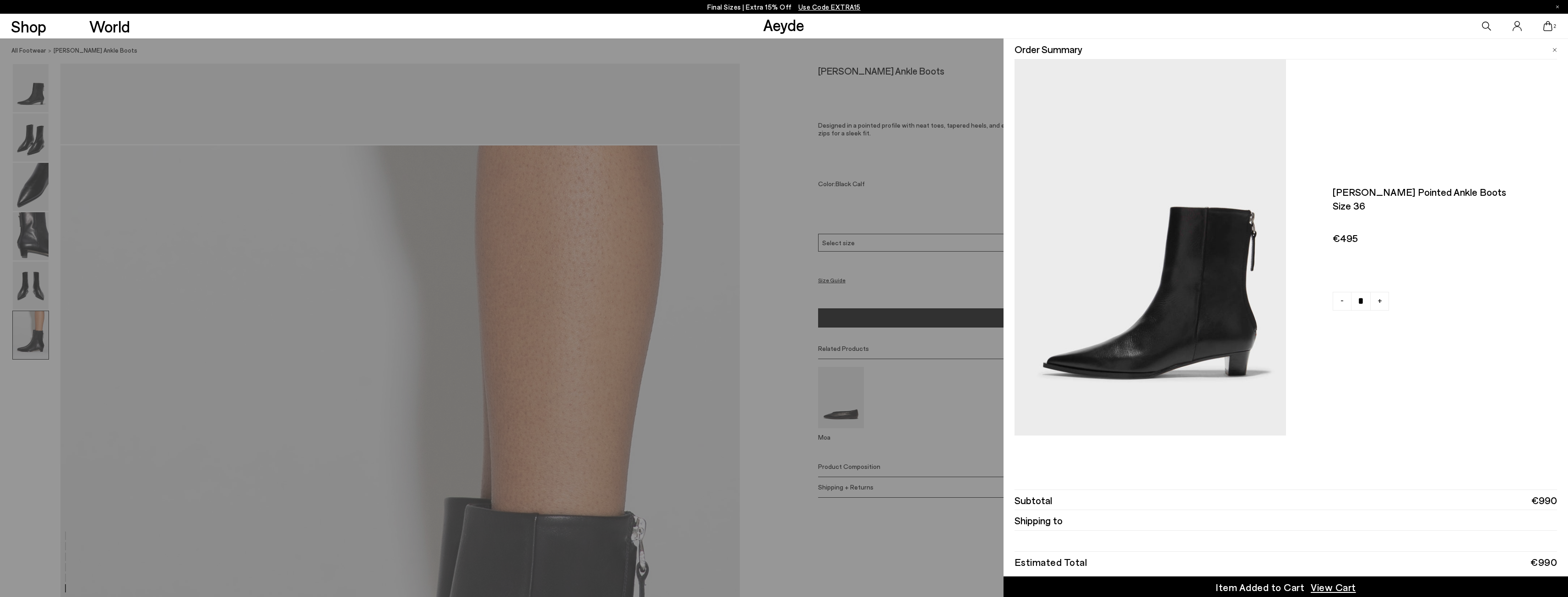
click at [1341, 303] on span "-" at bounding box center [1342, 301] width 3 height 12
type input "*"
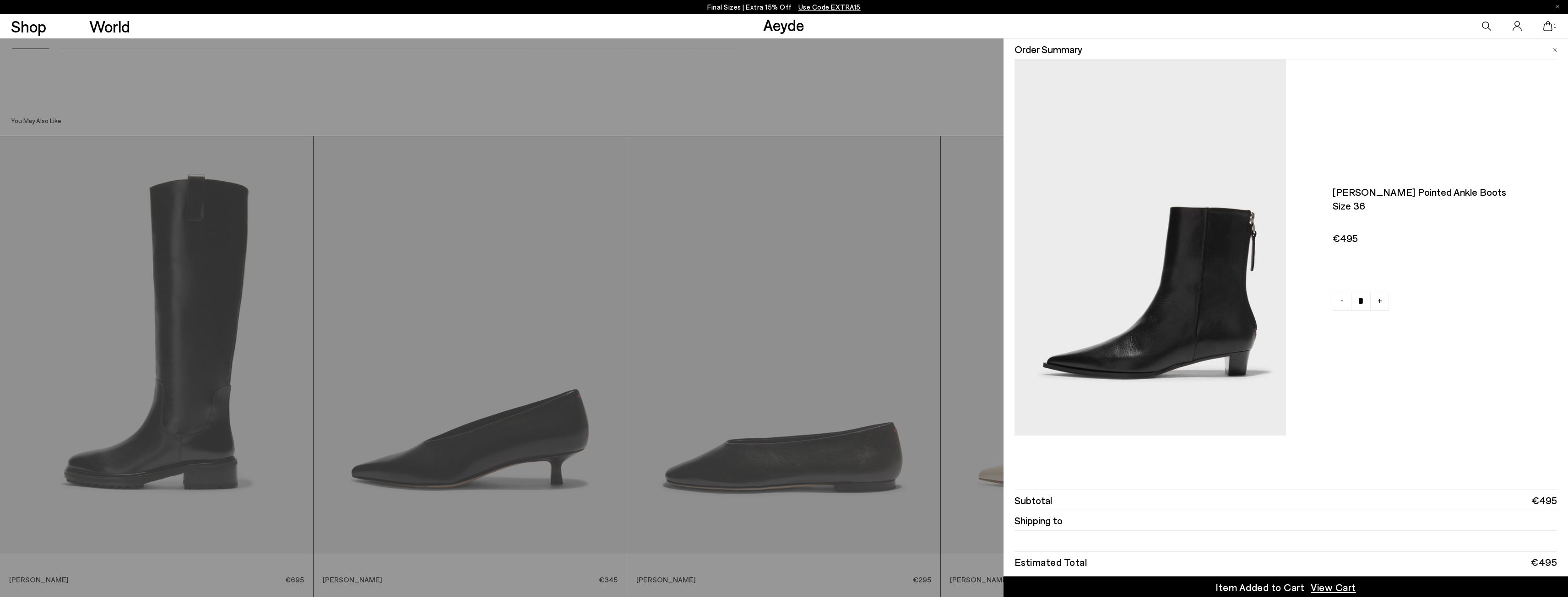
scroll to position [5748, 0]
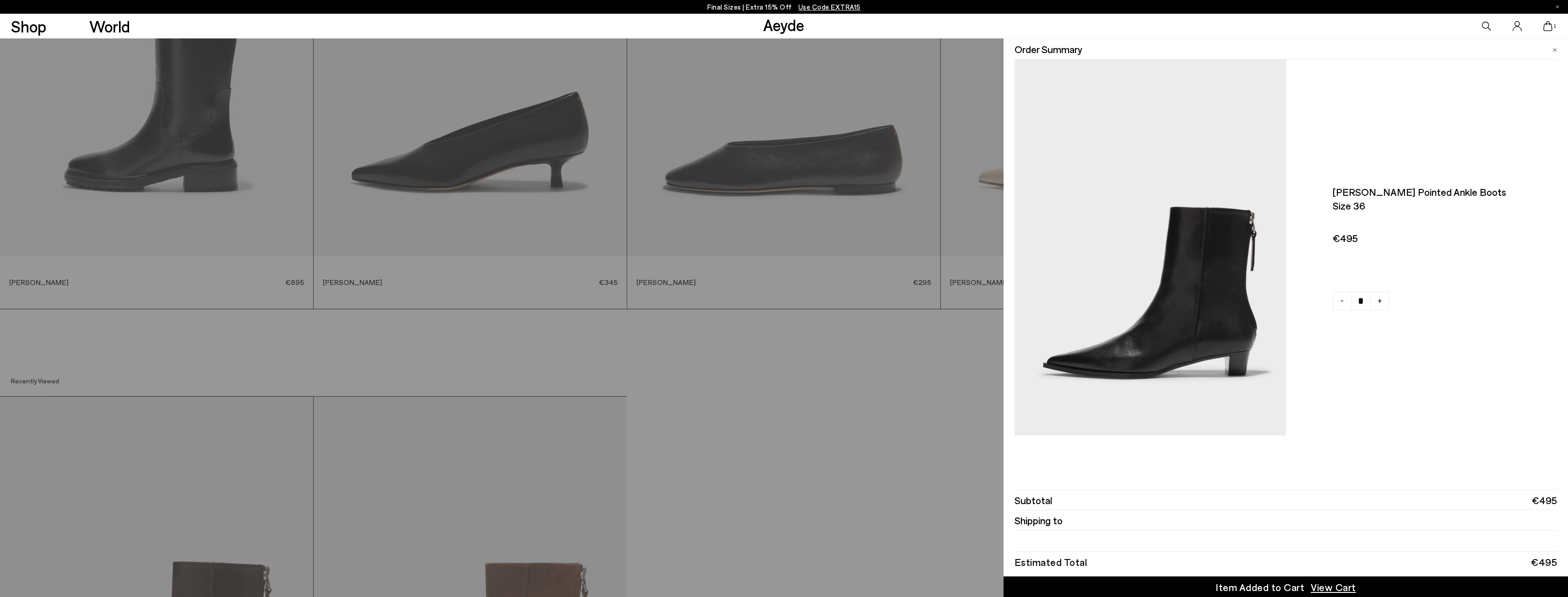
click at [1322, 590] on span "View Cart" at bounding box center [1333, 587] width 45 height 14
